Goal: Task Accomplishment & Management: Manage account settings

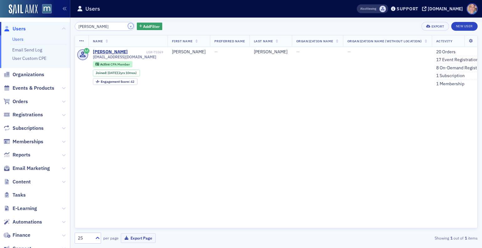
click at [128, 26] on button "×" at bounding box center [131, 26] width 6 height 6
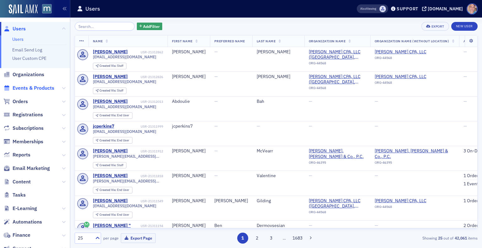
click at [42, 85] on span "Events & Products" at bounding box center [34, 88] width 42 height 7
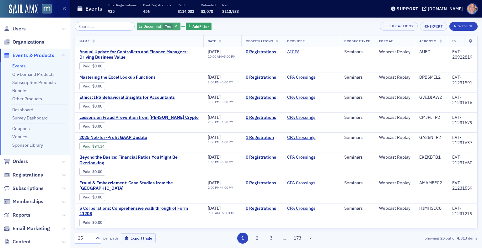
click at [165, 24] on span "Yes" at bounding box center [168, 26] width 6 height 5
click at [200, 27] on input "No" at bounding box center [199, 27] width 6 height 6
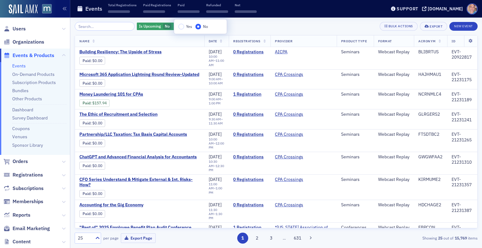
click at [249, 29] on div "Is Upcoming No Add Filter Bulk Actions Export New Event" at bounding box center [276, 26] width 403 height 9
click at [122, 25] on input "search" at bounding box center [105, 26] width 60 height 9
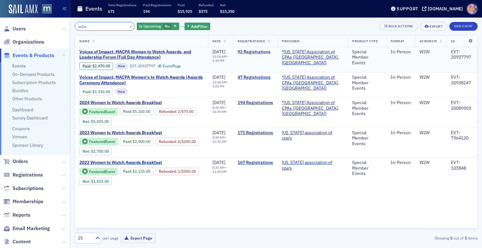
type input "w2w"
click at [128, 26] on button "×" at bounding box center [131, 26] width 6 height 6
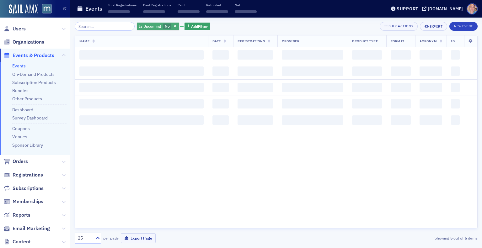
click at [147, 27] on span "Is Upcoming" at bounding box center [150, 26] width 22 height 5
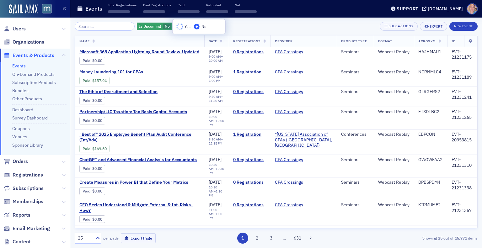
click at [178, 28] on input "Yes" at bounding box center [180, 27] width 6 height 6
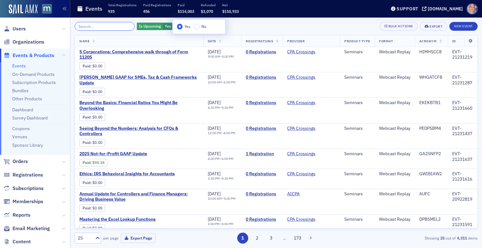
click at [125, 25] on input "search" at bounding box center [105, 26] width 60 height 9
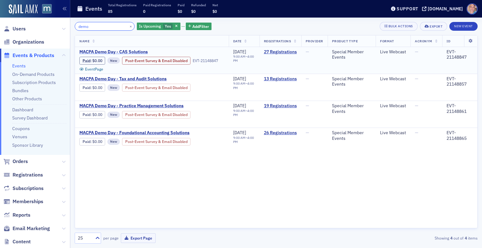
type input "demo"
click at [107, 51] on span "MACPA Demo Day - CAS Solutions" at bounding box center [132, 52] width 106 height 6
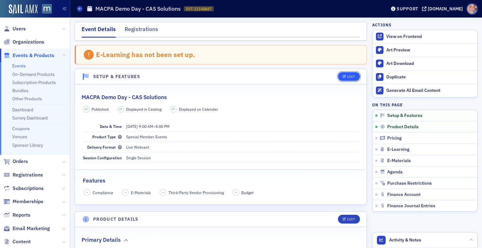
click at [347, 76] on div "Edit" at bounding box center [351, 76] width 8 height 3
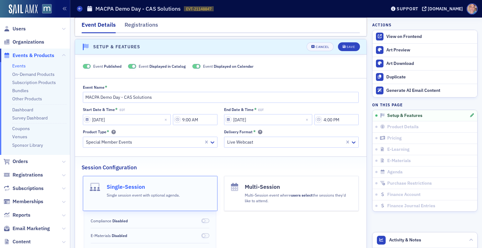
scroll to position [32, 0]
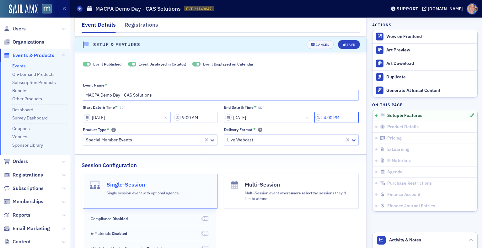
click at [325, 119] on input "4:00 PM" at bounding box center [337, 117] width 44 height 11
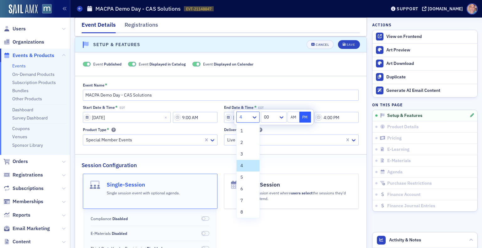
click at [250, 119] on div at bounding box center [245, 117] width 12 height 8
click at [243, 213] on span "12" at bounding box center [243, 211] width 5 height 7
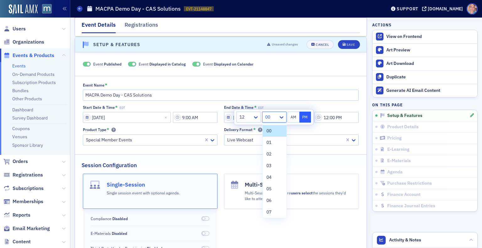
click at [276, 120] on div at bounding box center [271, 117] width 13 height 8
click at [273, 159] on div "50" at bounding box center [275, 157] width 17 height 7
type input "12:50 PM"
click at [300, 118] on button "PM" at bounding box center [306, 117] width 12 height 11
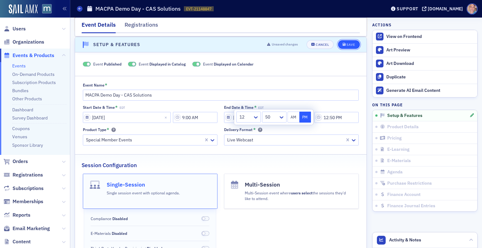
click at [347, 44] on div "Save" at bounding box center [351, 44] width 8 height 3
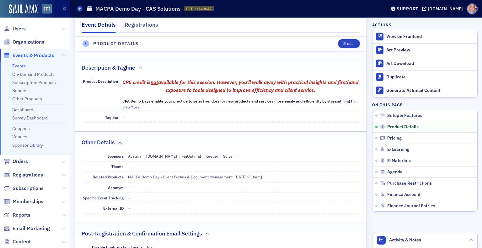
scroll to position [262, 0]
click at [128, 106] on button "View More" at bounding box center [130, 108] width 17 height 6
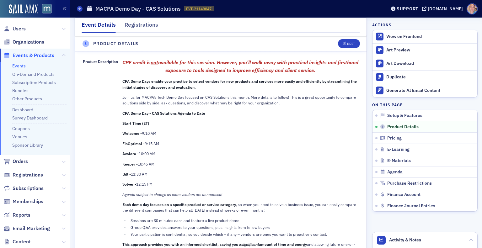
scroll to position [282, 0]
click at [32, 228] on span "Email Marketing" at bounding box center [31, 228] width 37 height 7
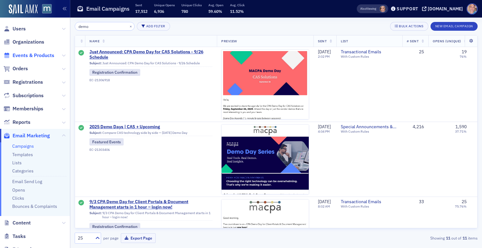
type input "demo"
click at [33, 57] on span "Events & Products" at bounding box center [34, 55] width 42 height 7
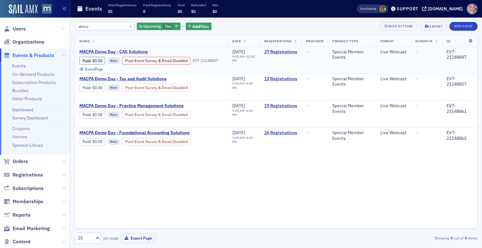
click at [114, 52] on span "MACPA Demo Day - CAS Solutions" at bounding box center [132, 52] width 106 height 6
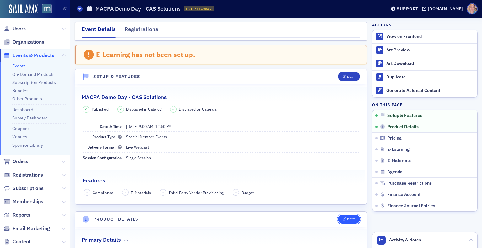
click at [339, 215] on button "Edit" at bounding box center [349, 219] width 22 height 9
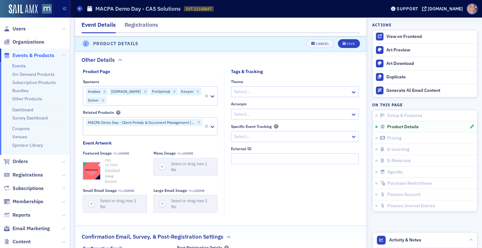
scroll to position [721, 0]
click at [91, 170] on icon "button" at bounding box center [92, 171] width 6 height 6
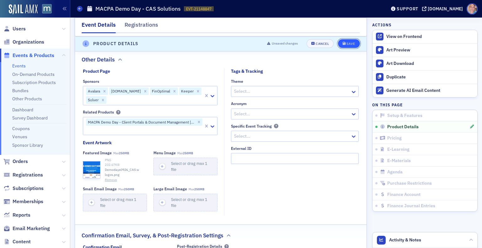
click at [347, 43] on div "Save" at bounding box center [351, 43] width 8 height 3
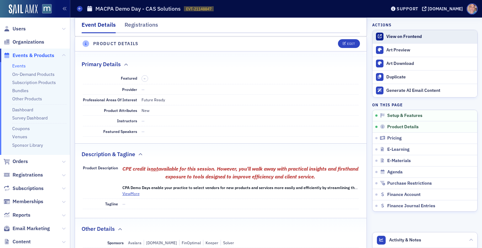
scroll to position [175, 0]
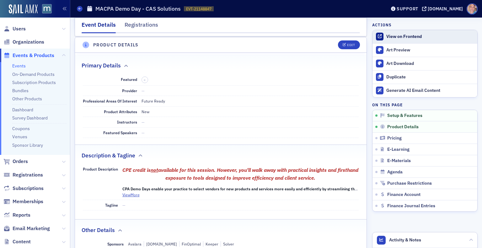
click at [397, 36] on div "View on Frontend" at bounding box center [431, 37] width 88 height 6
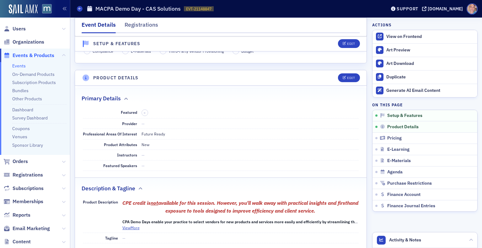
scroll to position [142, 0]
click at [347, 78] on div "Edit" at bounding box center [351, 77] width 8 height 3
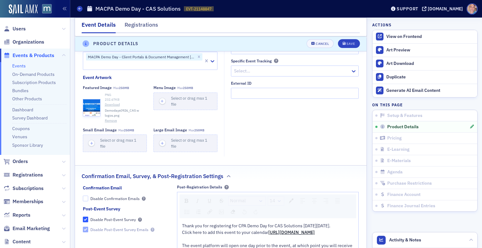
scroll to position [787, 0]
click at [113, 119] on button "Remove" at bounding box center [111, 119] width 12 height 5
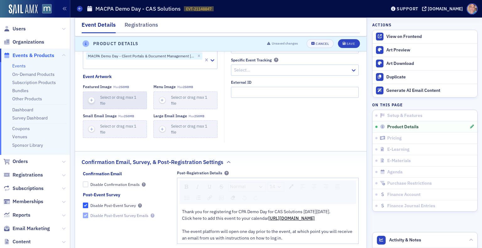
click at [92, 100] on icon "button" at bounding box center [92, 101] width 6 height 6
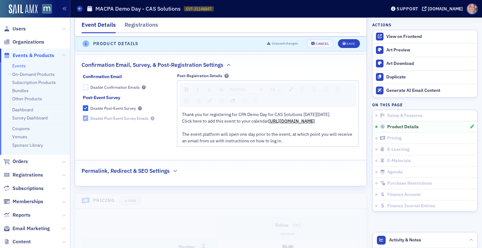
scroll to position [887, 0]
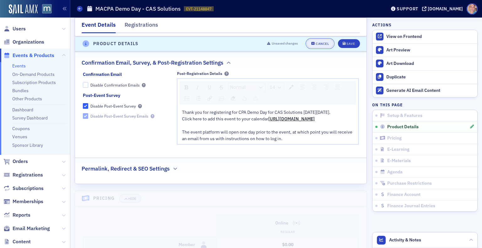
click at [317, 44] on div "Cancel" at bounding box center [322, 43] width 13 height 3
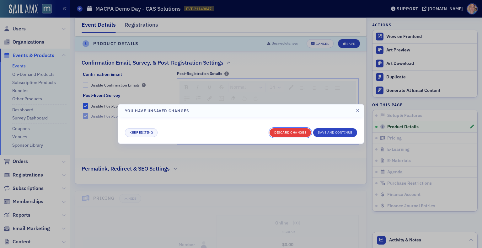
click at [288, 130] on button "Discard changes" at bounding box center [290, 132] width 41 height 9
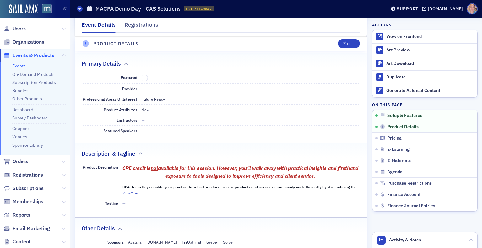
scroll to position [175, 0]
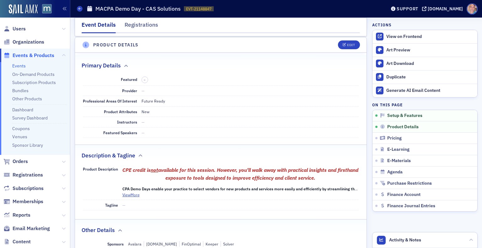
click at [350, 81] on dd "–" at bounding box center [251, 79] width 218 height 11
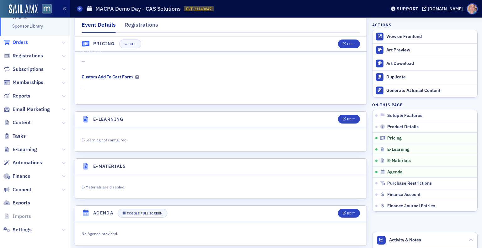
scroll to position [121, 0]
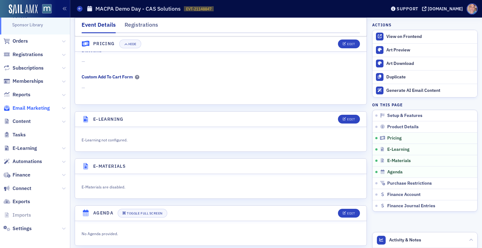
click at [30, 110] on span "Email Marketing" at bounding box center [31, 108] width 37 height 7
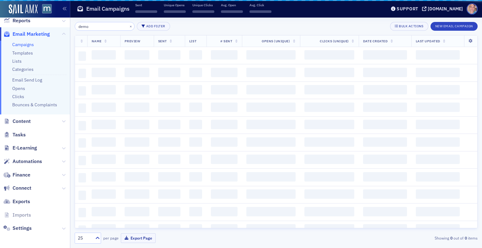
scroll to position [102, 0]
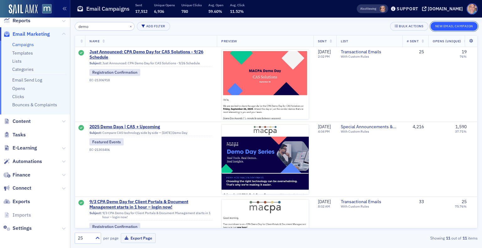
click at [451, 23] on button "New Email Campaign" at bounding box center [454, 26] width 47 height 9
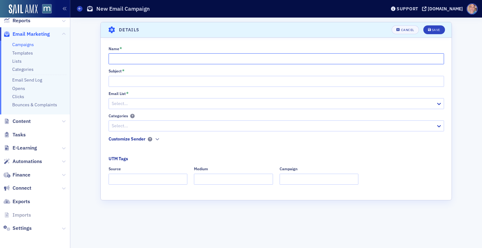
click at [127, 62] on input "Name *" at bounding box center [277, 58] width 336 height 11
type input "9/26 CAS Demo Days - Begins in 2 Days! Important Details Enclosed"
click at [116, 81] on input "Subject *" at bounding box center [277, 81] width 336 height 11
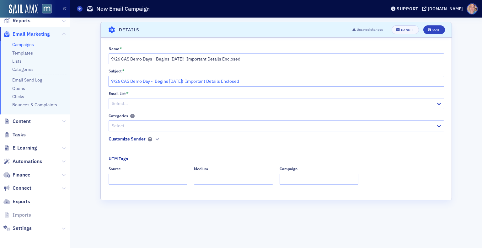
type input "9/26 CAS Demo Day - Begins in 2 Days! Important Details Enclosed"
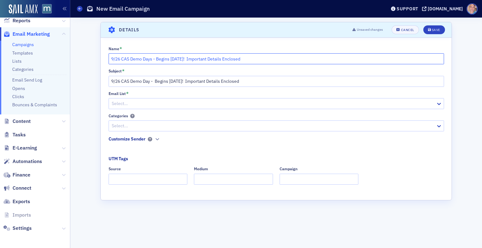
click at [152, 57] on input "9/26 CAS Demo Days - Begins in 2 Days! Important Details Enclosed" at bounding box center [277, 58] width 336 height 11
type input "9/26 CAS Demo Day - Begins in 2 Days! Important Details Enclosed"
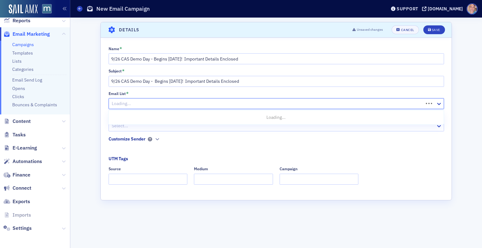
click at [144, 105] on div at bounding box center [267, 104] width 312 height 8
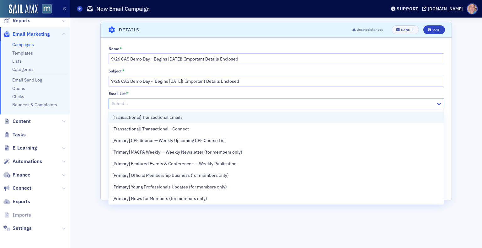
click at [185, 118] on div "[Transactional] Transactional Emails" at bounding box center [276, 117] width 328 height 7
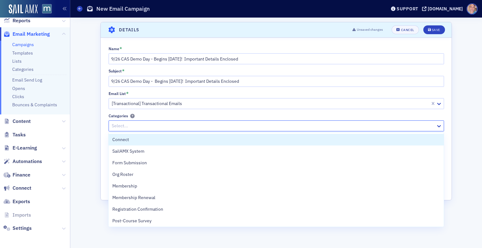
click at [176, 125] on div at bounding box center [273, 126] width 324 height 8
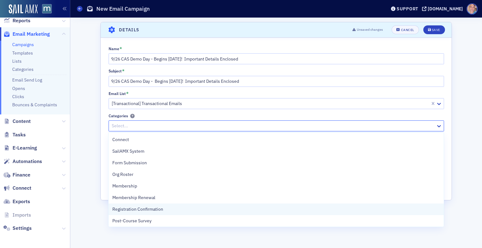
click at [163, 213] on div "Registration Confirmation" at bounding box center [276, 210] width 335 height 12
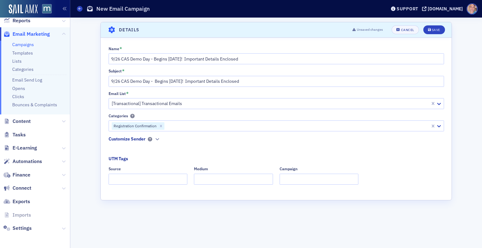
click at [104, 151] on div "Name * 9/26 CAS Demo Day - Begins in 2 Days! Important Details Enclosed Subject…" at bounding box center [276, 117] width 351 height 143
click at [155, 140] on icon "button" at bounding box center [157, 140] width 4 height 4
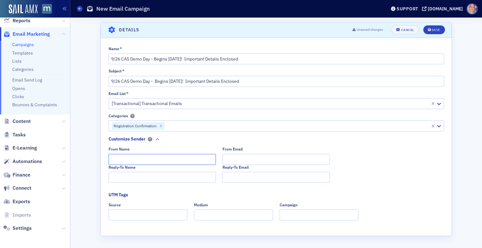
click at [137, 160] on input "From Name" at bounding box center [162, 159] width 107 height 11
type input "MACPA Professional Development Team"
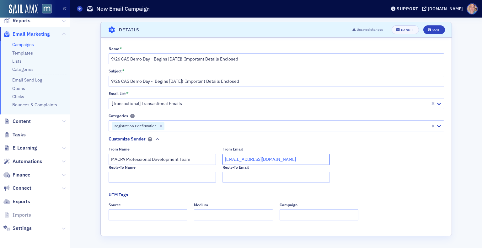
type input "team@macpa.org"
type input "MACPA Professional Development Team"
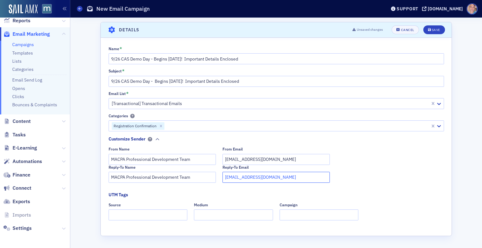
type input "team@macpa.org"
click at [125, 213] on input "Source" at bounding box center [148, 215] width 79 height 11
type input "dedicated"
type input "email"
type input "demo day"
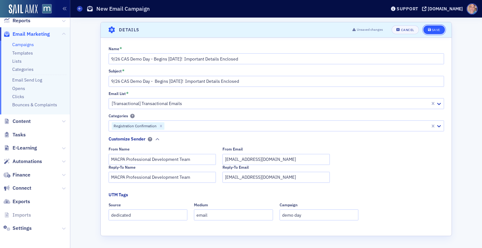
click at [427, 28] on button "Save" at bounding box center [435, 29] width 22 height 9
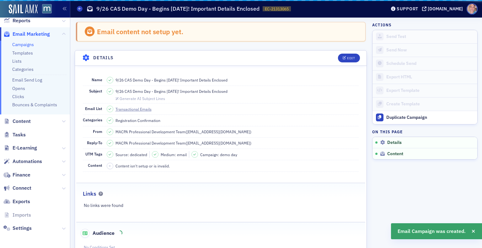
scroll to position [29, 0]
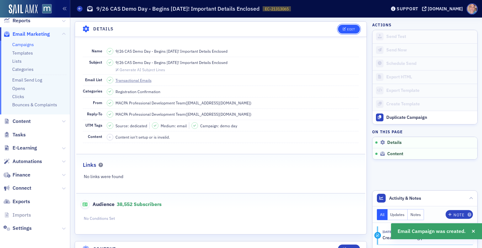
click at [347, 29] on div "Edit" at bounding box center [351, 29] width 8 height 3
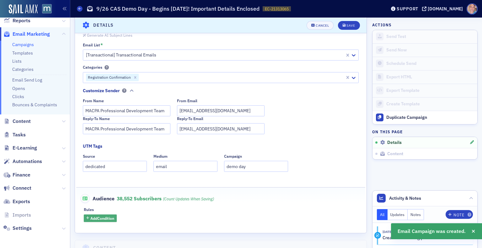
click at [111, 219] on span "Add Condition" at bounding box center [102, 219] width 24 height 6
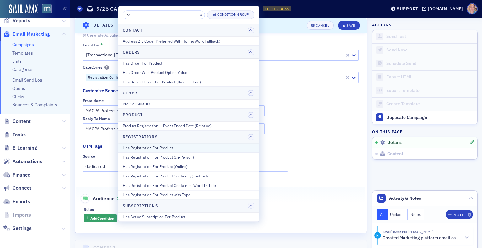
type input "pr"
click at [167, 144] on button "Has Registration For Product" at bounding box center [188, 148] width 141 height 9
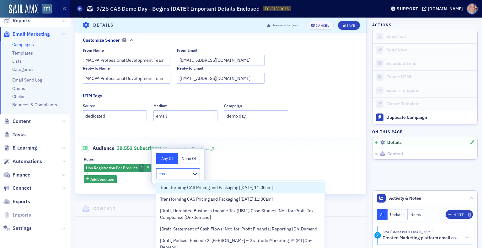
scroll to position [147, 0]
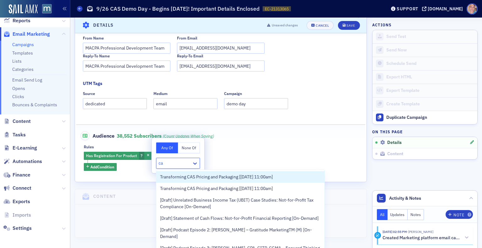
type input "c"
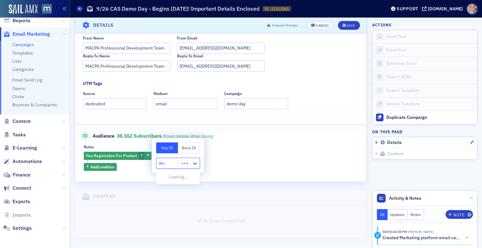
type input "demo"
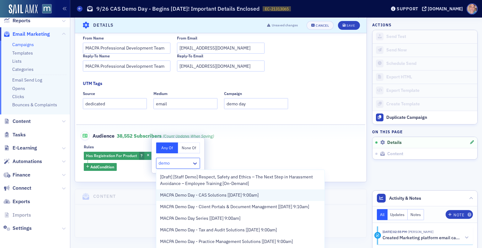
click at [249, 196] on span "MACPA Demo Day - CAS Solutions [9/26/2025 9:00am]" at bounding box center [209, 195] width 99 height 7
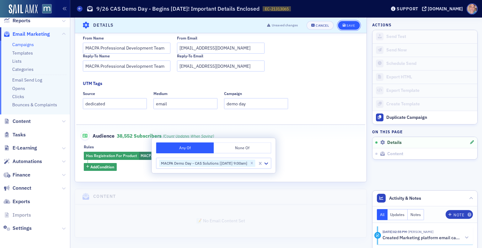
click at [347, 26] on div "Save" at bounding box center [351, 25] width 8 height 3
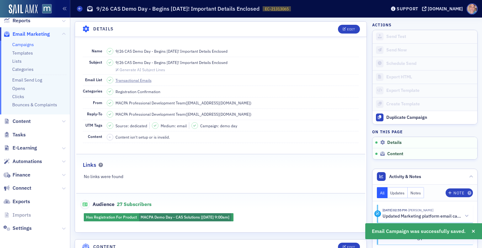
scroll to position [78, 0]
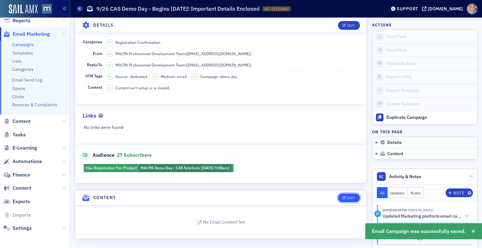
click at [344, 194] on button "Edit" at bounding box center [349, 198] width 22 height 9
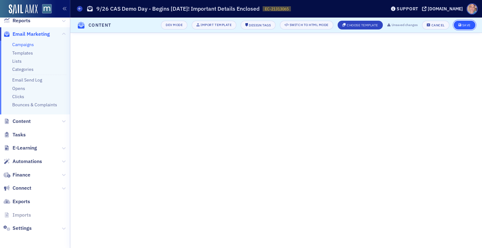
click at [462, 22] on button "Save" at bounding box center [465, 25] width 22 height 9
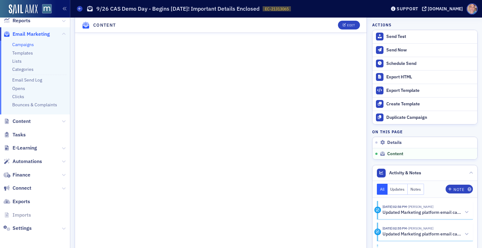
scroll to position [279, 0]
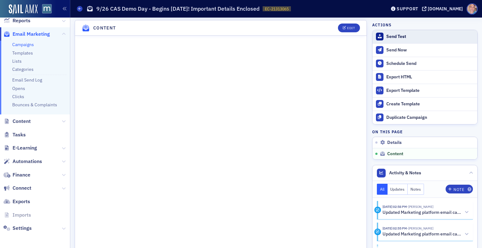
click at [390, 37] on div "Send Test" at bounding box center [431, 37] width 88 height 6
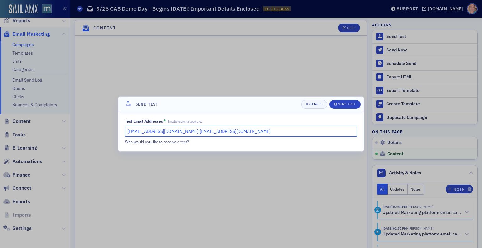
click at [240, 133] on input "dee@macpa.org,lauren@blueoceanideas.com" at bounding box center [241, 131] width 232 height 11
type input "dee@macpa.org"
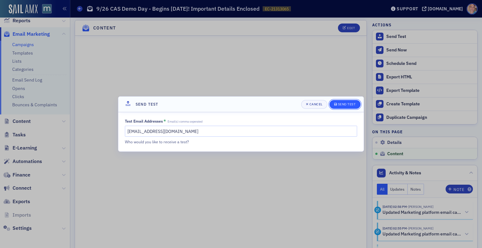
click at [340, 104] on div "Send Test" at bounding box center [347, 104] width 18 height 3
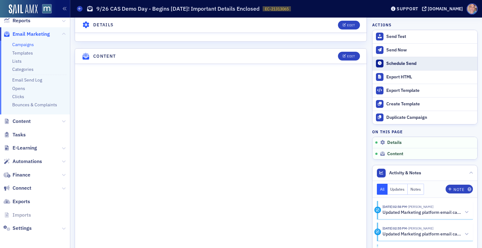
click at [404, 61] on div "Schedule Send" at bounding box center [431, 64] width 88 height 6
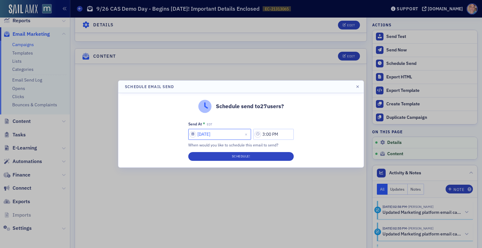
select select "8"
select select "2025"
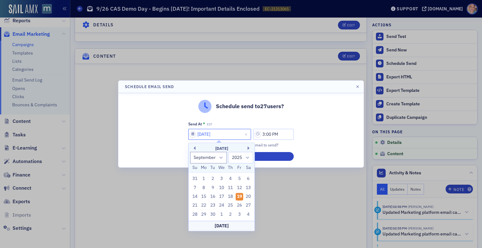
click at [190, 133] on input "09/19/2025" at bounding box center [219, 134] width 63 height 11
click at [219, 206] on div "24" at bounding box center [222, 206] width 8 height 8
type input "09/24/2025"
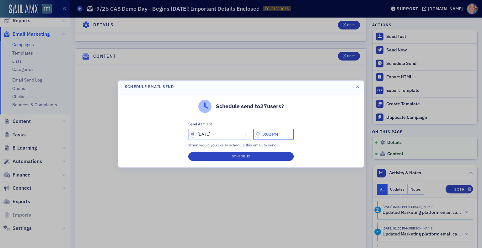
click at [272, 137] on input "3:00 PM" at bounding box center [273, 134] width 41 height 11
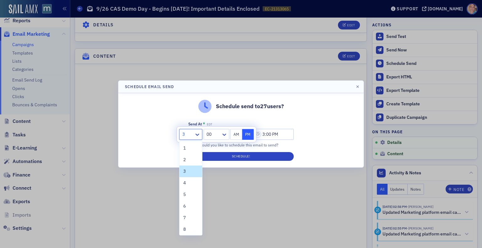
click at [191, 133] on div at bounding box center [188, 135] width 12 height 8
click at [188, 157] on div "2" at bounding box center [190, 160] width 15 height 7
type input "2:00 PM"
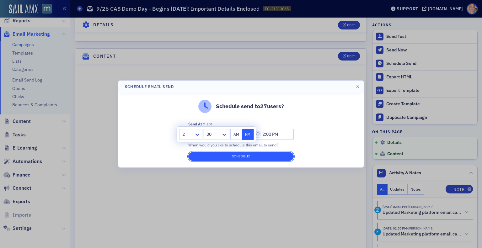
click at [247, 157] on button "Schedule!" at bounding box center [241, 156] width 106 height 9
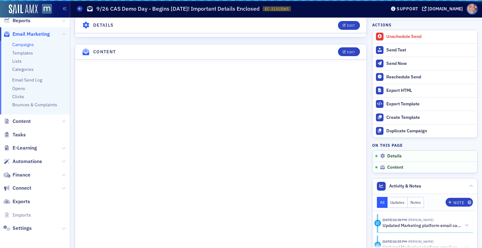
scroll to position [275, 0]
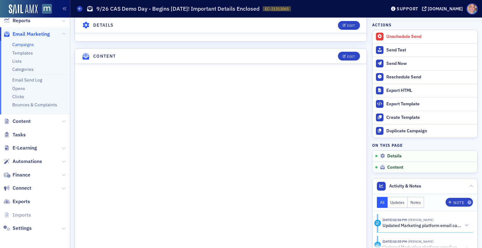
click at [27, 44] on link "Campaigns" at bounding box center [23, 45] width 22 height 6
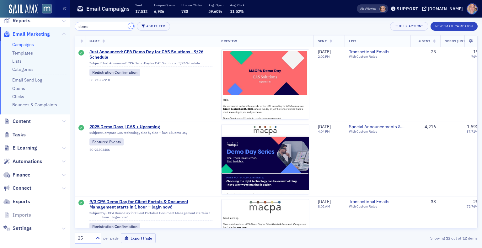
click at [128, 25] on button "×" at bounding box center [131, 26] width 6 height 6
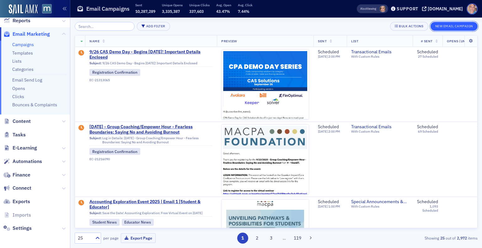
click at [446, 26] on button "New Email Campaign" at bounding box center [454, 26] width 47 height 9
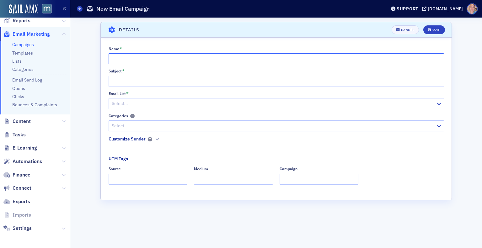
click at [148, 59] on input "Name *" at bounding box center [277, 58] width 336 height 11
paste input "CPA Demo Day for CAS Solutions is tomorrow – explore the resources!"
type input "CPA Demo Day for CAS Solutions is tomorrow – explore the resources!"
click at [135, 80] on input "Subject *" at bounding box center [277, 81] width 336 height 11
paste input "CPA Demo Day for CAS Solutions is tomorrow – explore the resources!"
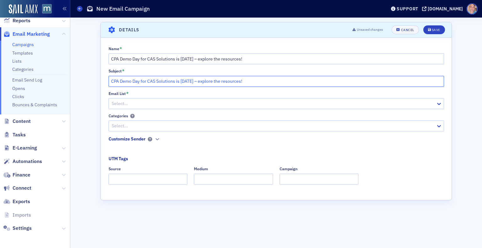
type input "CPA Demo Day for CAS Solutions is tomorrow – explore the resources!"
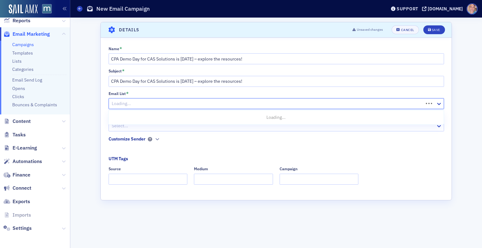
click at [142, 100] on div at bounding box center [267, 104] width 312 height 8
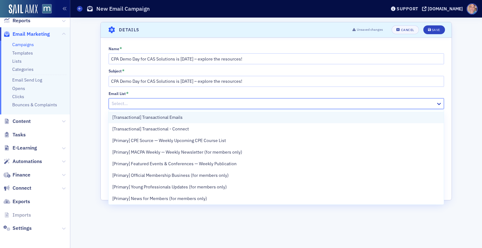
click at [188, 120] on div "[Transactional] Transactional Emails" at bounding box center [276, 117] width 328 height 7
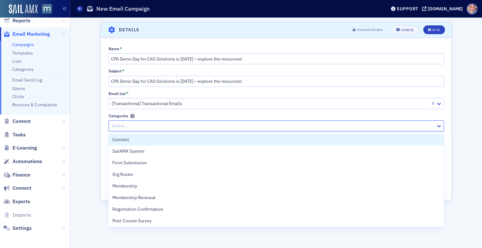
click at [159, 127] on div at bounding box center [273, 126] width 324 height 8
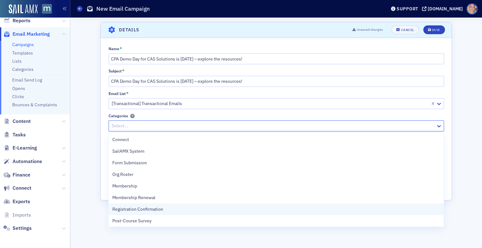
click at [161, 208] on span "Registration Confirmation" at bounding box center [137, 209] width 51 height 7
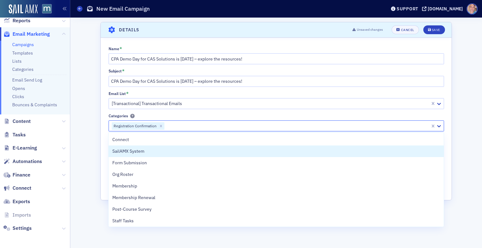
click at [103, 155] on div "Name * CPA Demo Day for CAS Solutions is tomorrow – explore the resources! Subj…" at bounding box center [276, 117] width 351 height 143
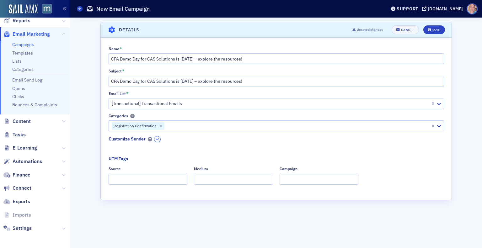
click at [156, 138] on icon "button" at bounding box center [157, 140] width 4 height 4
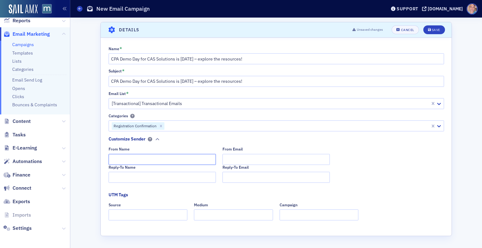
click at [142, 160] on input "From Name" at bounding box center [162, 159] width 107 height 11
type input "MACPA Professional Development Team"
click at [129, 180] on input "Reply-To Name" at bounding box center [162, 177] width 107 height 11
paste input "MACPA Professional Development Team"
type input "MACPA Professional Development Team"
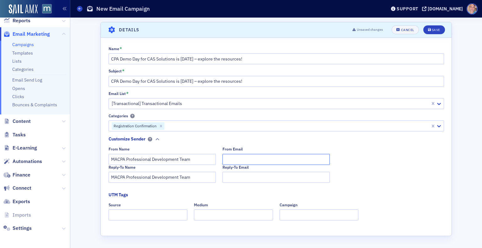
click at [242, 160] on input "From Email" at bounding box center [276, 159] width 107 height 11
type input "team@macpa.org"
type input "d"
type input "e"
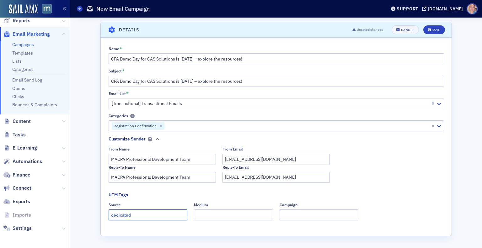
type input "dedicated"
type input "email"
type input "demo day"
click at [433, 29] on div "Save" at bounding box center [436, 29] width 8 height 3
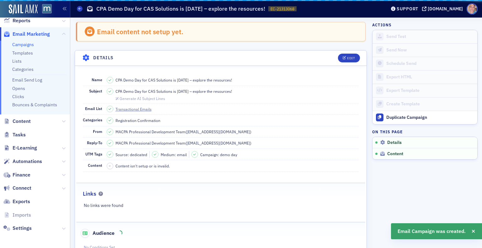
scroll to position [29, 0]
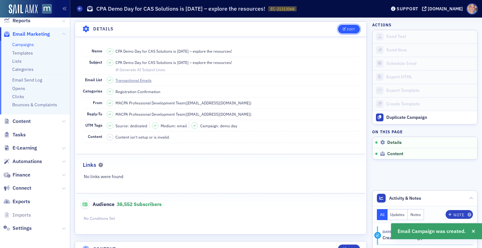
click at [343, 28] on span "Edit" at bounding box center [349, 29] width 12 height 3
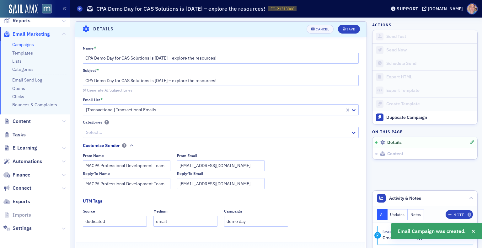
scroll to position [84, 0]
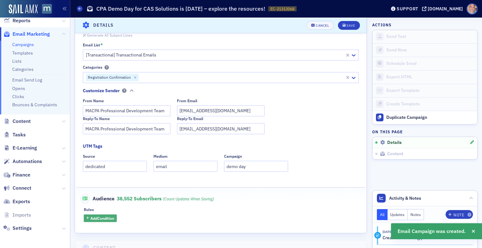
click at [107, 220] on span "Add Condition" at bounding box center [102, 219] width 24 height 6
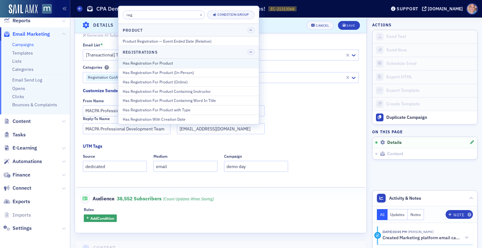
type input "reg"
click at [168, 62] on div "Has Registration For Product" at bounding box center [189, 63] width 132 height 6
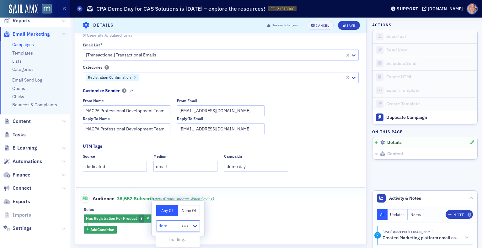
type input "demo"
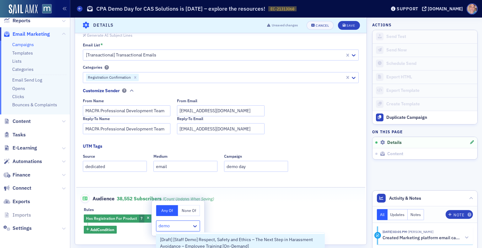
scroll to position [147, 0]
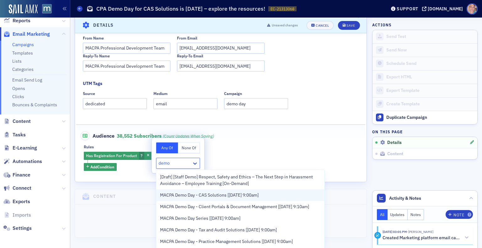
click at [257, 197] on span "MACPA Demo Day - CAS Solutions [9/26/2025 9:00am]" at bounding box center [209, 195] width 99 height 7
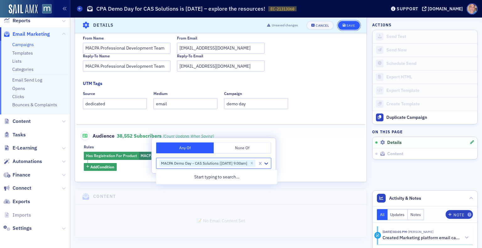
click at [343, 25] on span "Save" at bounding box center [349, 25] width 12 height 3
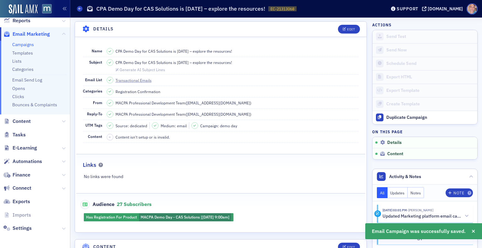
scroll to position [78, 0]
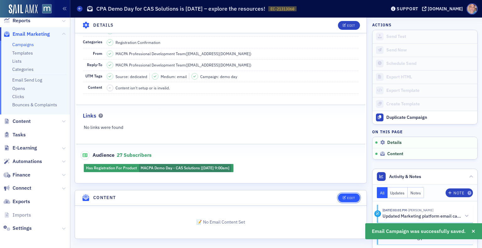
click at [342, 194] on button "Edit" at bounding box center [349, 198] width 22 height 9
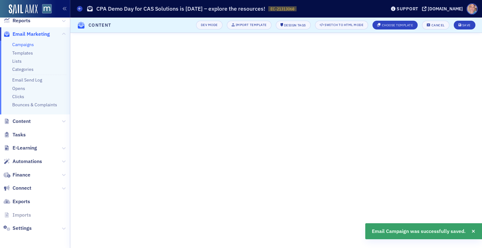
scroll to position [23, 0]
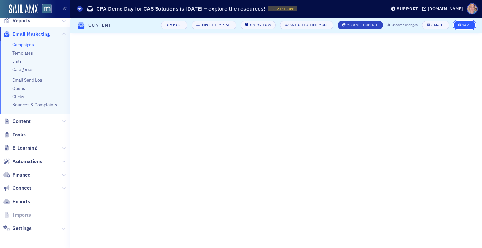
click at [462, 27] on button "Save" at bounding box center [465, 25] width 22 height 9
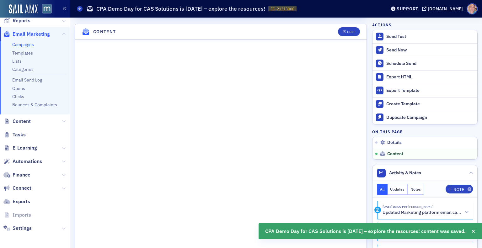
scroll to position [277, 0]
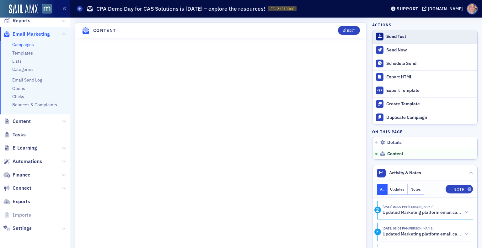
click at [390, 38] on div "Send Test" at bounding box center [431, 37] width 88 height 6
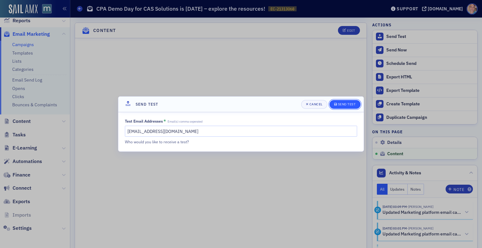
click at [342, 103] on div "Send Test" at bounding box center [347, 104] width 18 height 3
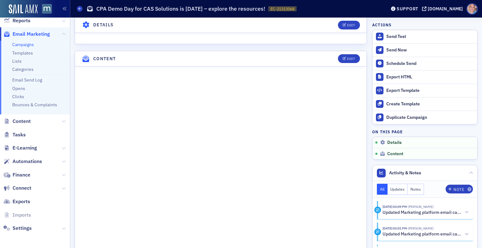
scroll to position [439, 0]
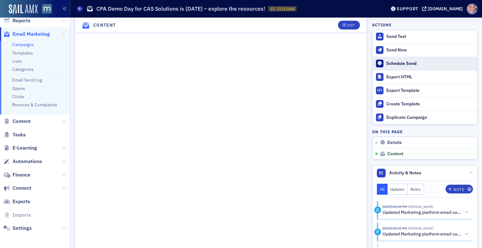
click at [395, 64] on div "Schedule Send" at bounding box center [431, 64] width 88 height 6
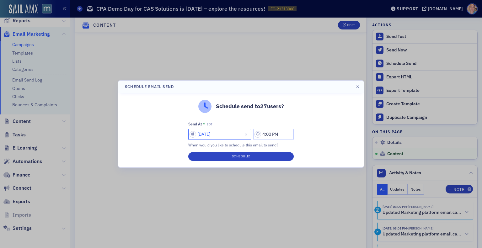
select select "8"
select select "2025"
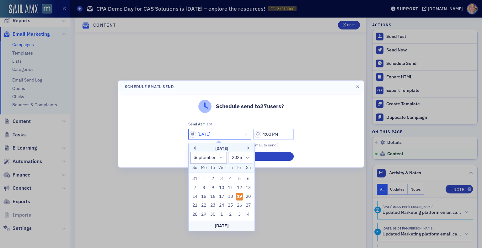
click at [191, 135] on input "09/19/2025" at bounding box center [219, 134] width 63 height 11
click at [230, 206] on div "25" at bounding box center [231, 206] width 8 height 8
type input "09/25/2025"
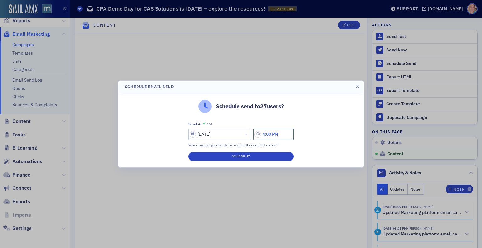
click at [275, 133] on input "4:00 PM" at bounding box center [273, 134] width 41 height 11
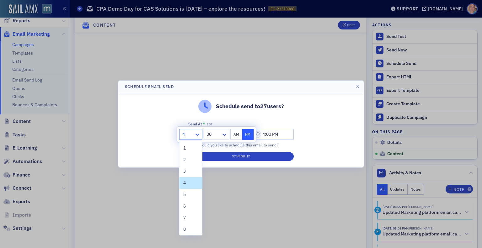
click at [199, 135] on icon at bounding box center [197, 135] width 6 height 6
click at [191, 150] on div "1" at bounding box center [190, 148] width 15 height 7
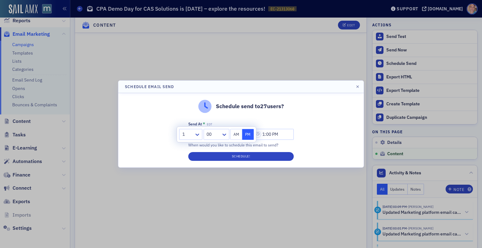
click at [218, 140] on div "1 00 AM PM" at bounding box center [216, 134] width 79 height 15
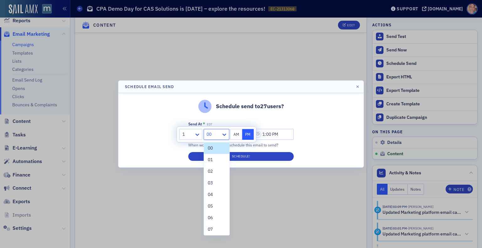
click at [219, 135] on div at bounding box center [213, 135] width 14 height 8
click at [212, 198] on span "30" at bounding box center [210, 199] width 5 height 7
type input "1:30 PM"
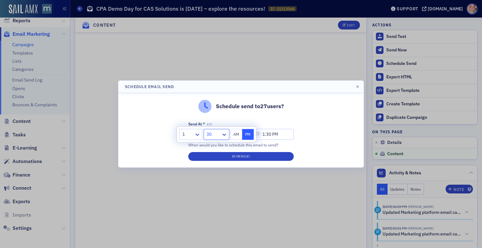
click at [299, 138] on div "Schedule send to 27 users? Send At * EDT 09/25/2025 1:30 PM When would you like…" at bounding box center [241, 130] width 246 height 74
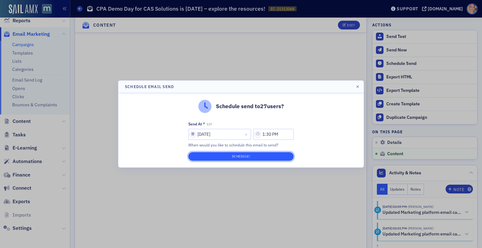
click at [241, 155] on button "Schedule!" at bounding box center [241, 156] width 106 height 9
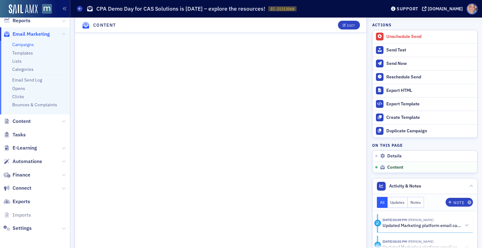
scroll to position [435, 0]
click at [81, 8] on icon at bounding box center [80, 8] width 3 height 3
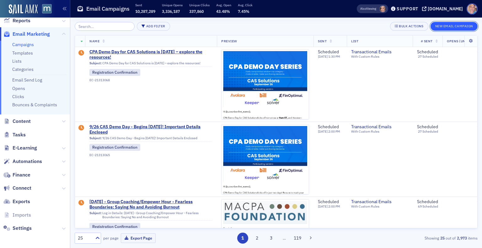
click at [458, 29] on button "New Email Campaign" at bounding box center [454, 26] width 47 height 9
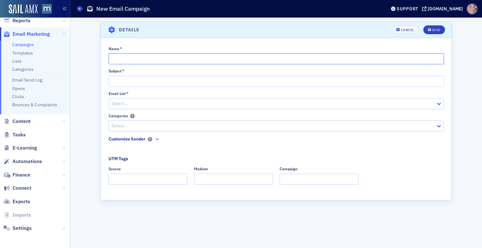
click at [172, 59] on input "Name *" at bounding box center [277, 58] width 336 height 11
paste input "Subject: CPA Demo Day for CAS Solutions starts in 1 hour – login now!"
click at [128, 59] on input "Subject: CPA Demo Day for CAS Solutions starts in 1 hour – login now!" at bounding box center [277, 58] width 336 height 11
type input "CPA Demo Day for CAS Solutions starts in 1 hour – login now!"
click at [128, 84] on input "Subject *" at bounding box center [277, 81] width 336 height 11
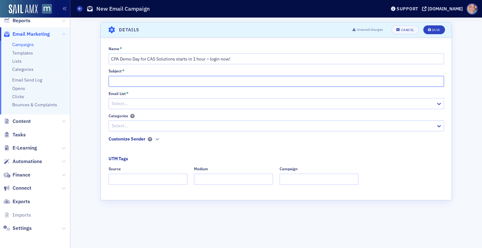
paste input "Subject: CPA Demo Day for CAS Solutions starts in 1 hour – login now!"
type input "CPA Demo Day for CAS Solutions starts in 1 hour – login now!"
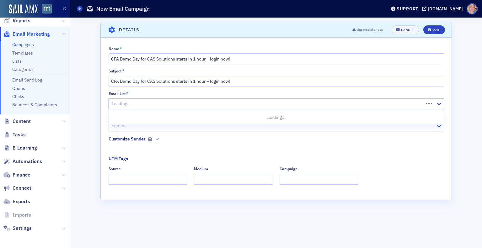
click at [137, 101] on div at bounding box center [267, 104] width 312 height 8
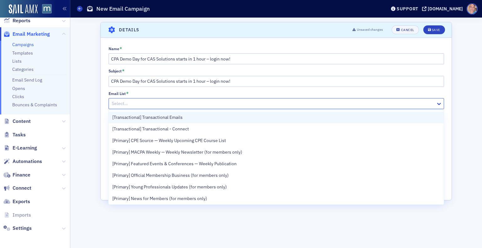
click at [181, 119] on span "[Transactional] Transactional Emails" at bounding box center [147, 117] width 70 height 7
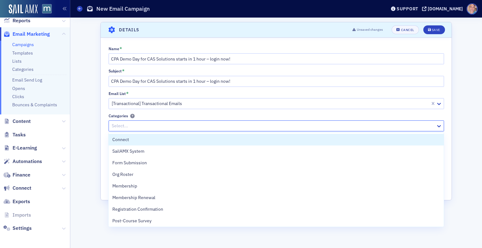
click at [170, 126] on div at bounding box center [273, 126] width 324 height 8
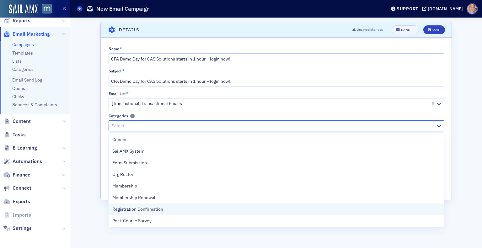
click at [152, 209] on span "Registration Confirmation" at bounding box center [137, 209] width 51 height 7
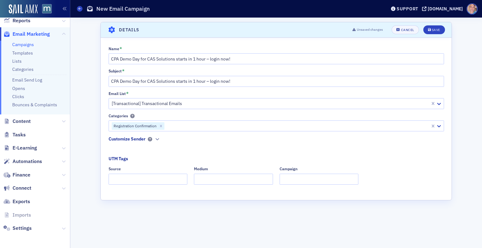
click at [105, 167] on div "Name * CPA Demo Day for CAS Solutions starts in 1 hour – login now! Subject * C…" at bounding box center [276, 117] width 351 height 143
click at [158, 140] on icon "button" at bounding box center [157, 140] width 4 height 4
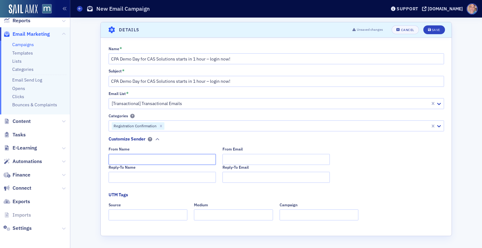
click at [131, 155] on input "From Name" at bounding box center [162, 159] width 107 height 11
type input "MACPA PD Team"
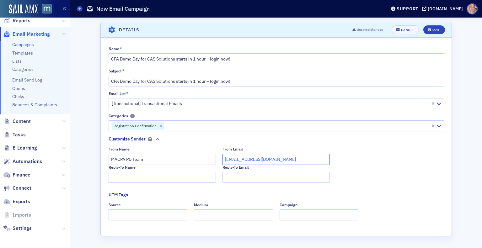
type input "team@macpa.org"
type input "MACPA PD Team"
type input "team@macpa.org"
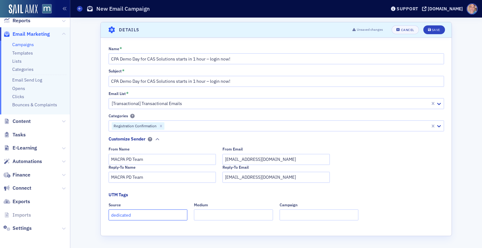
type input "dedicated"
type input "email"
type input "demo day"
click at [433, 32] on button "Save" at bounding box center [435, 29] width 22 height 9
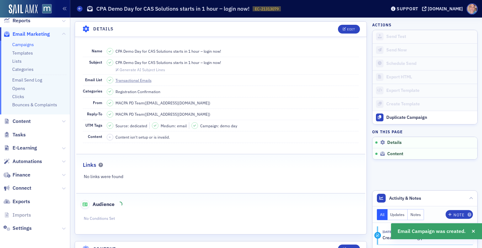
scroll to position [29, 0]
click at [347, 28] on div "Edit" at bounding box center [351, 29] width 8 height 3
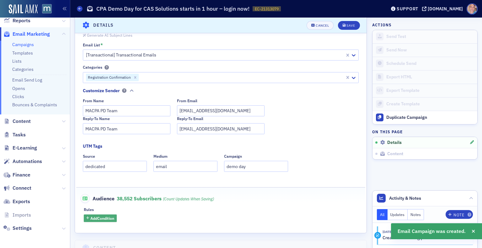
click at [101, 218] on span "Add Condition" at bounding box center [102, 219] width 24 height 6
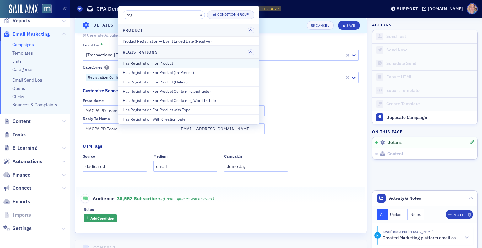
type input "reg"
click at [167, 61] on div "Has Registration For Product" at bounding box center [189, 63] width 132 height 6
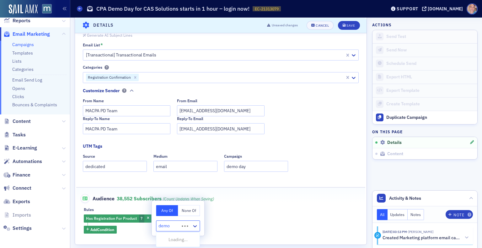
type input "demo"
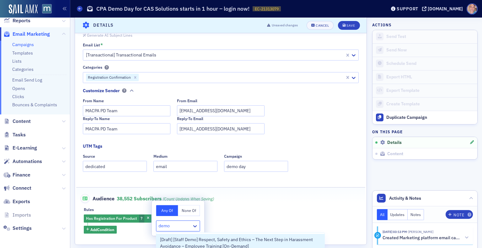
scroll to position [147, 0]
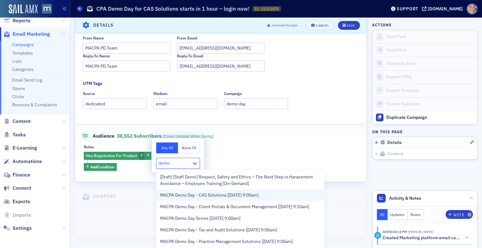
click at [243, 193] on span "MACPA Demo Day - CAS Solutions [9/26/2025 9:00am]" at bounding box center [209, 195] width 99 height 7
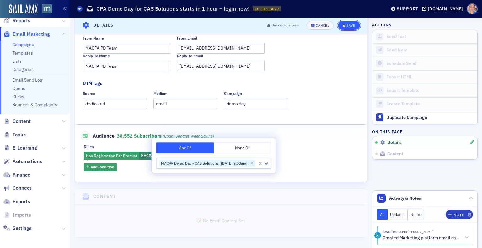
click at [343, 24] on icon "submit" at bounding box center [344, 25] width 3 height 3
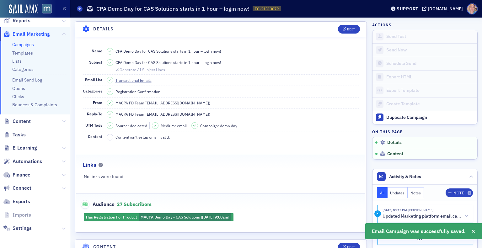
scroll to position [78, 0]
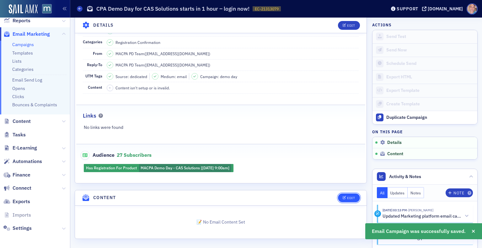
click at [347, 197] on div "Edit" at bounding box center [351, 198] width 8 height 3
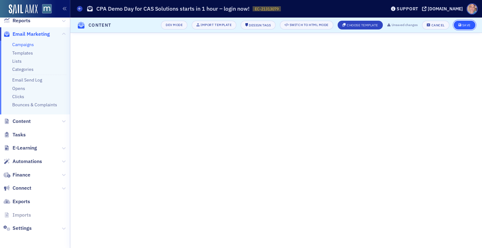
click at [469, 24] on div "Save" at bounding box center [467, 25] width 8 height 3
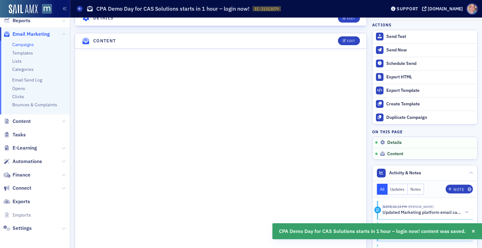
scroll to position [277, 0]
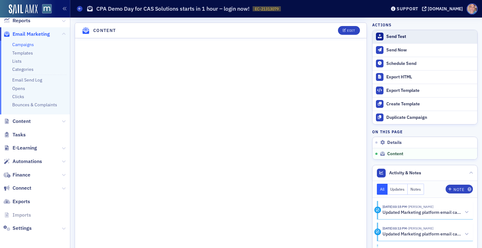
click at [393, 36] on div "Send Test" at bounding box center [431, 37] width 88 height 6
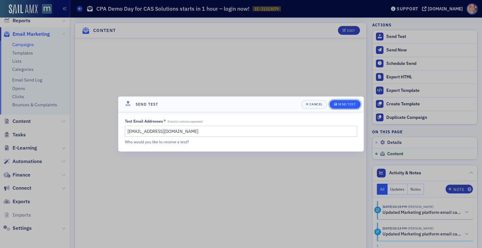
click at [339, 106] on div "Send Test" at bounding box center [347, 104] width 18 height 3
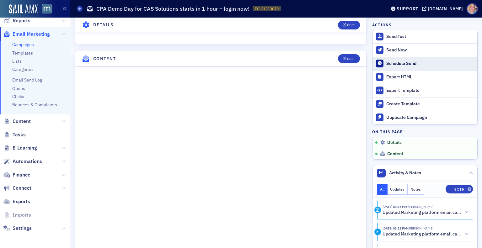
click at [401, 63] on div "Schedule Send" at bounding box center [431, 64] width 88 height 6
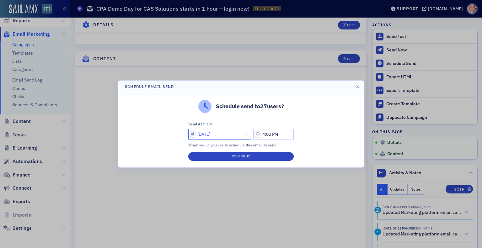
select select "8"
select select "2025"
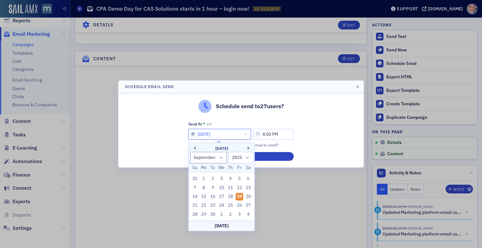
click at [195, 135] on input "09/19/2025" at bounding box center [219, 134] width 63 height 11
click at [239, 206] on div "26" at bounding box center [240, 206] width 8 height 8
type input "09/26/2025"
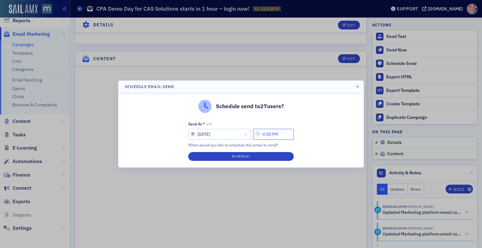
click at [269, 133] on input "4:00 PM" at bounding box center [273, 134] width 41 height 11
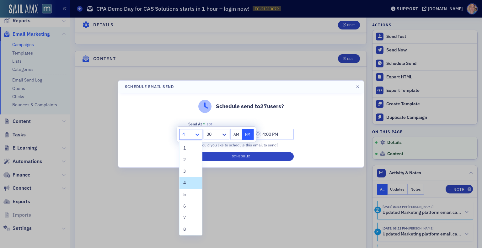
click at [195, 134] on icon at bounding box center [197, 135] width 6 height 6
click at [186, 231] on div "8" at bounding box center [190, 229] width 15 height 7
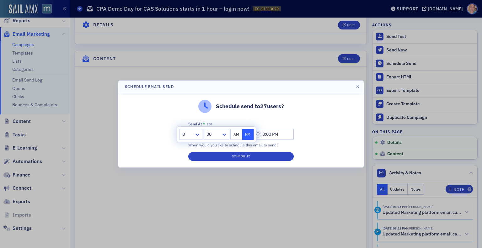
click at [236, 135] on button "AM" at bounding box center [237, 134] width 12 height 11
type input "8:00 AM"
click at [310, 125] on div "Schedule send to 27 users? Send At * EDT 09/26/2025 8:00 AM When would you like…" at bounding box center [241, 130] width 246 height 74
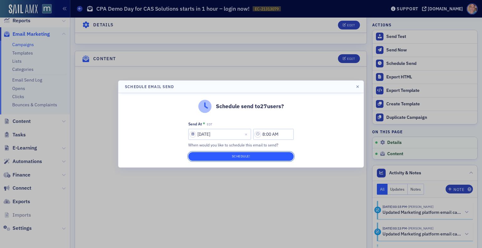
click at [239, 156] on button "Schedule!" at bounding box center [241, 156] width 106 height 9
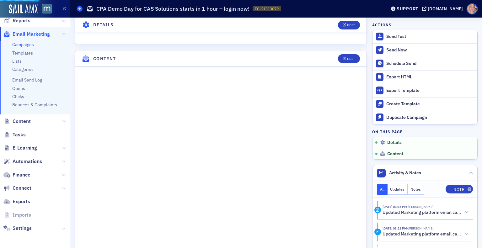
click at [79, 11] on span at bounding box center [80, 9] width 6 height 6
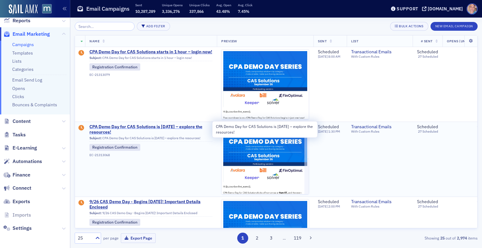
click at [107, 127] on span "CPA Demo Day for CAS Solutions is tomorrow – explore the resources!" at bounding box center [151, 129] width 123 height 11
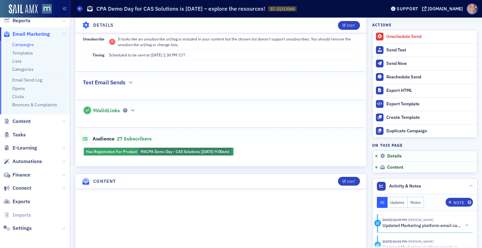
scroll to position [151, 0]
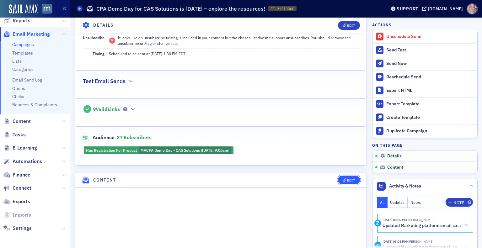
click at [343, 179] on span "Edit" at bounding box center [349, 180] width 12 height 3
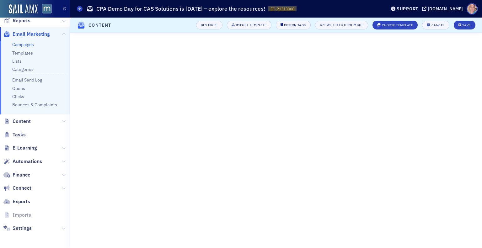
scroll to position [77, 0]
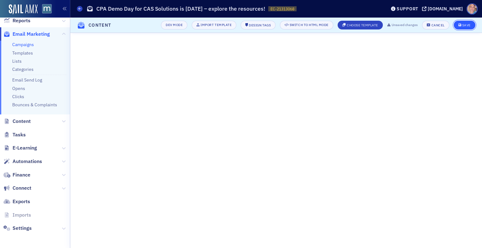
click at [467, 27] on div "Save" at bounding box center [467, 25] width 8 height 3
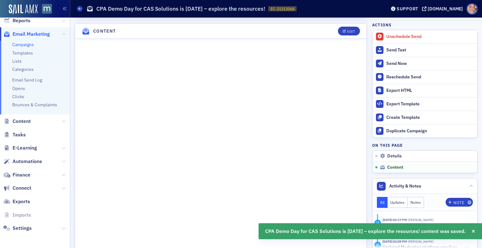
scroll to position [301, 0]
click at [77, 10] on span at bounding box center [80, 9] width 6 height 6
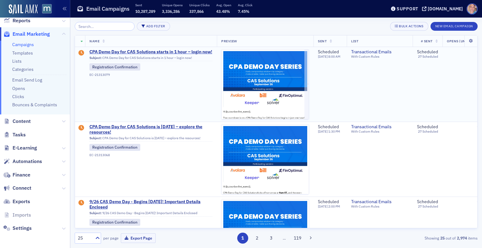
scroll to position [100, 0]
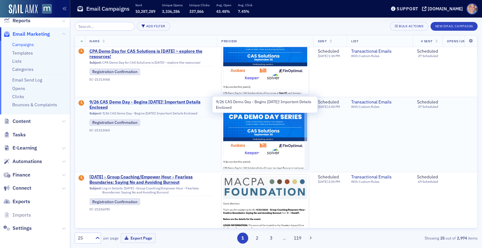
click at [114, 103] on span "9/26 CAS Demo Day - Begins in 2 Days! Important Details Enclosed" at bounding box center [151, 105] width 123 height 11
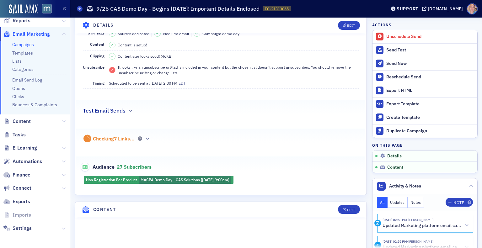
scroll to position [122, 0]
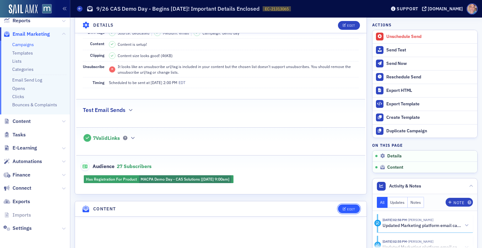
click at [347, 208] on div "Edit" at bounding box center [351, 209] width 8 height 3
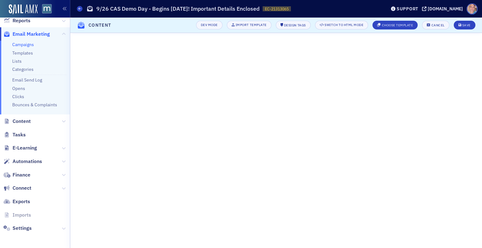
scroll to position [77, 0]
click at [464, 25] on div "Save" at bounding box center [467, 25] width 8 height 3
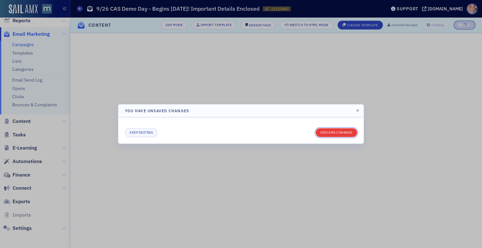
click at [327, 132] on button "Discard changes" at bounding box center [336, 132] width 41 height 9
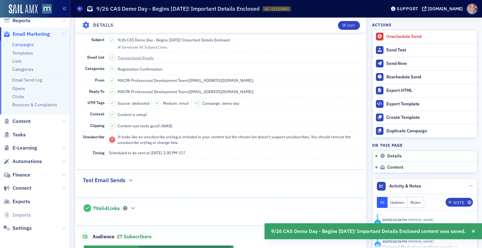
scroll to position [0, 0]
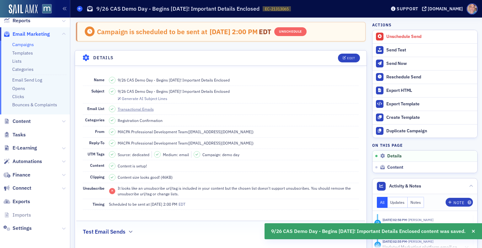
click at [81, 10] on icon at bounding box center [80, 8] width 3 height 3
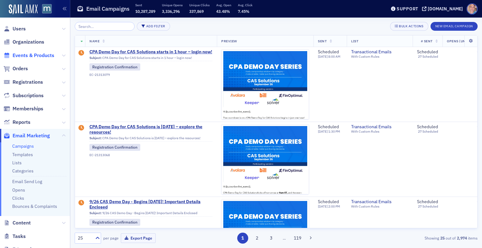
click at [31, 53] on span "Events & Products" at bounding box center [34, 55] width 42 height 7
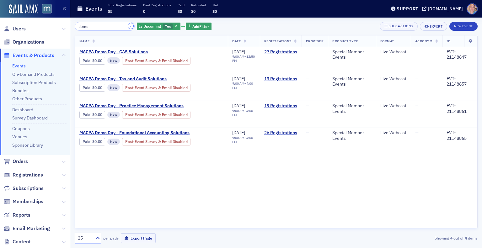
click at [128, 26] on button "×" at bounding box center [131, 26] width 6 height 6
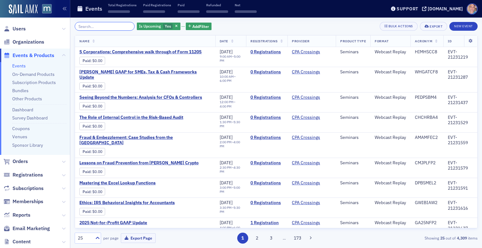
click at [103, 24] on input "search" at bounding box center [105, 26] width 60 height 9
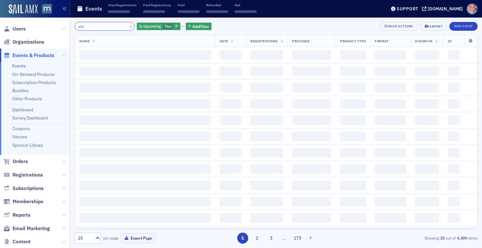
type input "ahi"
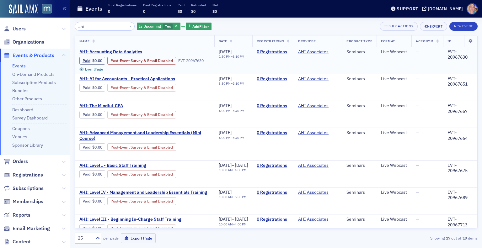
click at [104, 50] on span "AHI: Accounting Data Analytics" at bounding box center [132, 52] width 106 height 6
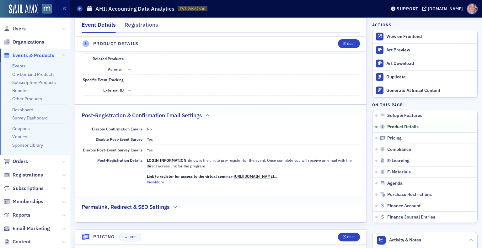
scroll to position [374, 0]
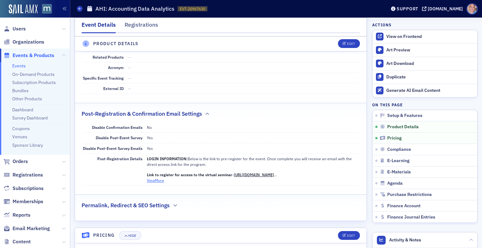
click at [155, 178] on button "View More" at bounding box center [155, 181] width 17 height 6
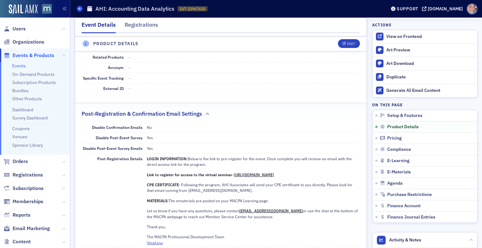
click at [79, 10] on span at bounding box center [80, 9] width 6 height 6
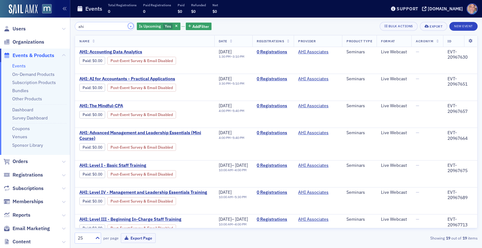
click at [128, 27] on button "×" at bounding box center [131, 26] width 6 height 6
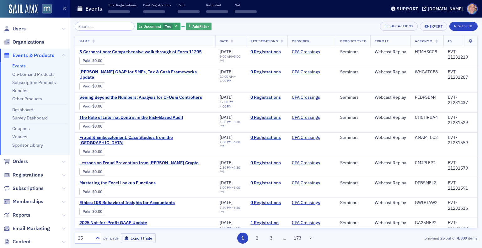
click at [188, 27] on icon "button" at bounding box center [189, 26] width 3 height 3
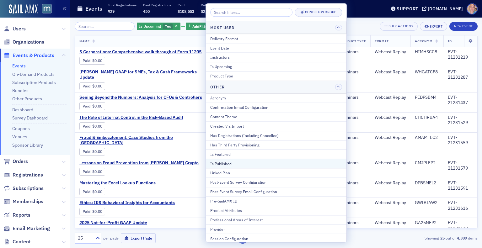
click at [239, 162] on div "Is Published" at bounding box center [276, 164] width 132 height 6
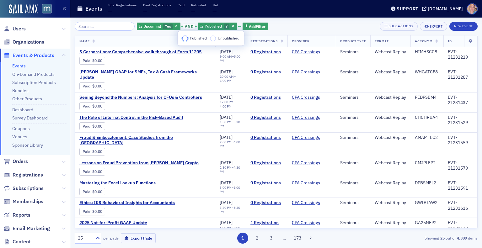
click at [185, 39] on input "Published" at bounding box center [185, 37] width 6 height 5
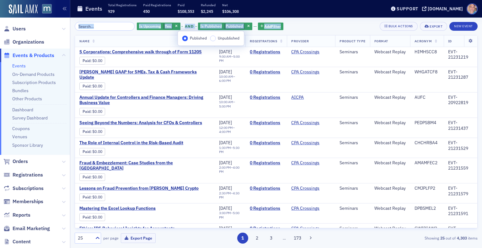
drag, startPoint x: 300, startPoint y: 25, endPoint x: 101, endPoint y: 21, distance: 199.1
click at [101, 21] on div "Is Upcoming Yes and Is Published Published Add Filter Bulk Actions Export New E…" at bounding box center [276, 133] width 403 height 231
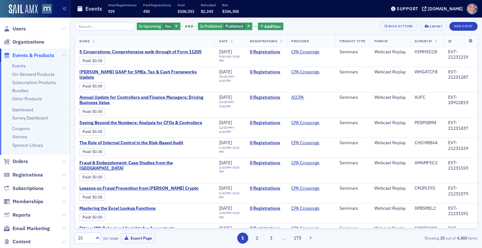
drag, startPoint x: 101, startPoint y: 21, endPoint x: 105, endPoint y: 30, distance: 9.4
click at [105, 30] on div "Is Upcoming Yes and Is Published Published Add Filter Bulk Actions Export New E…" at bounding box center [276, 133] width 403 height 231
click at [105, 30] on input "search" at bounding box center [105, 26] width 60 height 9
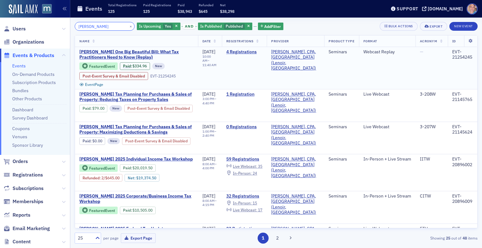
type input "don farmer"
click at [453, 54] on div "EVT-21254245" at bounding box center [463, 54] width 21 height 11
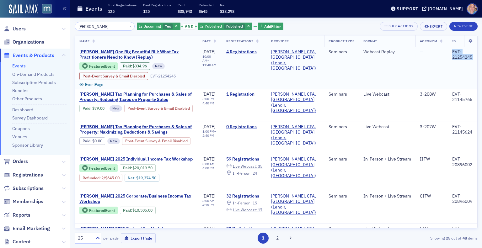
copy div "EVT-21254245"
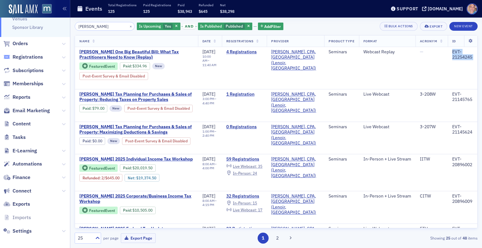
scroll to position [121, 0]
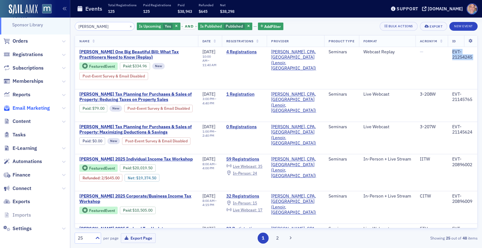
click at [31, 106] on span "Email Marketing" at bounding box center [31, 108] width 37 height 7
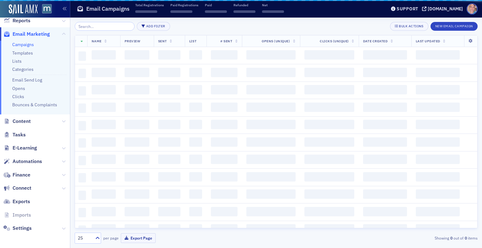
scroll to position [102, 0]
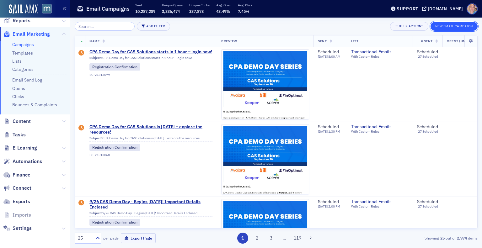
click at [445, 27] on button "New Email Campaign" at bounding box center [454, 26] width 47 height 9
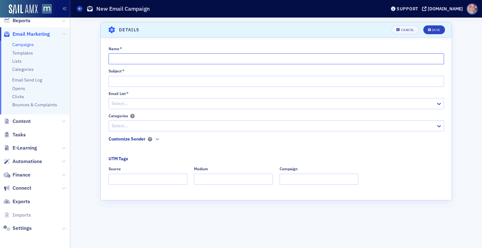
click at [142, 61] on input "Name *" at bounding box center [277, 58] width 336 height 11
type input "9/23 Don Farmer"
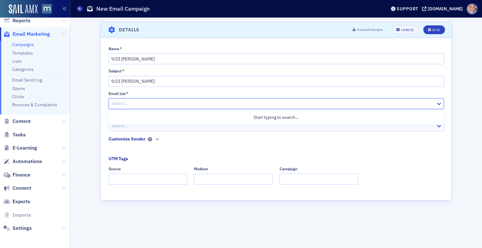
click at [163, 104] on div at bounding box center [273, 104] width 324 height 8
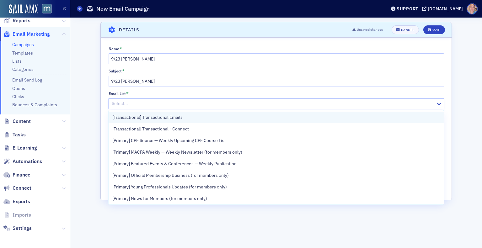
click at [193, 119] on div "[Transactional] Transactional Emails" at bounding box center [276, 117] width 328 height 7
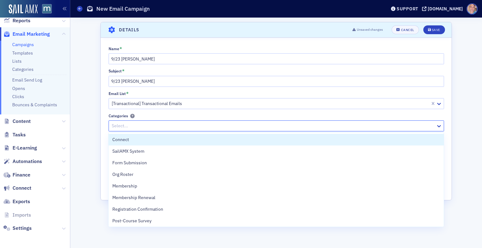
click at [184, 124] on div at bounding box center [273, 126] width 324 height 8
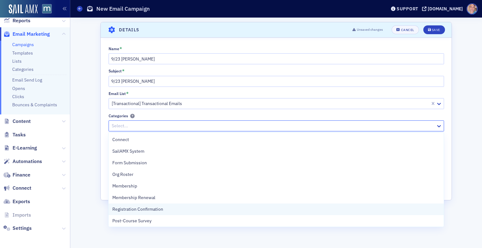
click at [158, 210] on span "Registration Confirmation" at bounding box center [137, 209] width 51 height 7
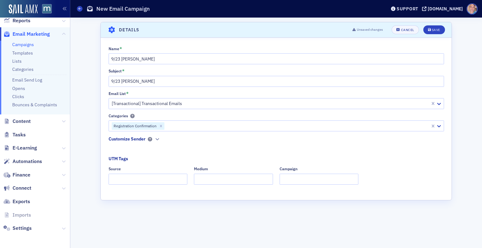
click at [104, 147] on div "Name * 9/23 Don Farmer Subject * 9/23 Don Farmer Email List * [Transactional] T…" at bounding box center [276, 117] width 351 height 143
click at [157, 140] on icon "button" at bounding box center [157, 140] width 4 height 4
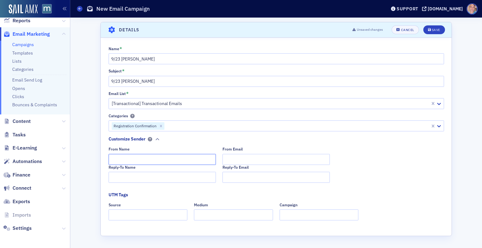
click at [146, 155] on input "From Name" at bounding box center [162, 159] width 107 height 11
type input "MACPA PD Team"
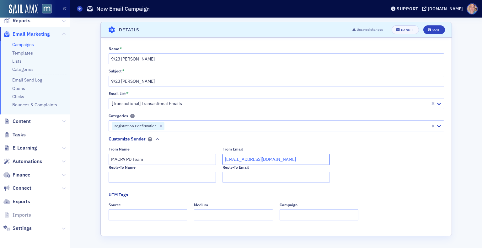
type input "team@macpa.org"
type input "MACPA PD Team"
type input "team@macpa.org"
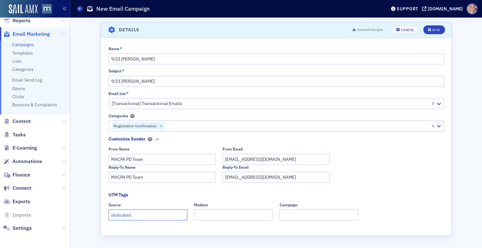
type input "dedicated"
type input "email"
type input "don farmer"
click at [430, 31] on icon "submit" at bounding box center [429, 29] width 3 height 3
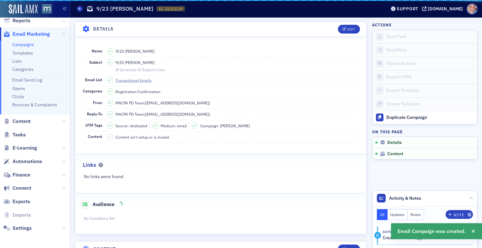
scroll to position [29, 0]
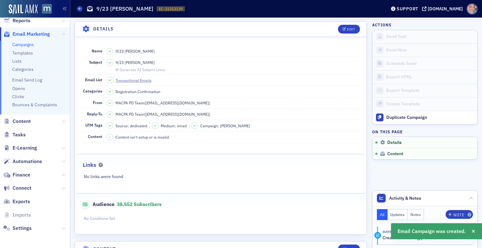
click at [344, 33] on header "Details Edit" at bounding box center [221, 29] width 292 height 15
click at [347, 29] on div "Edit" at bounding box center [351, 29] width 8 height 3
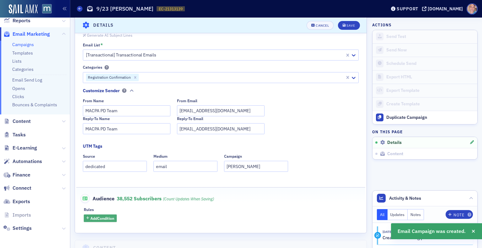
click at [105, 219] on span "Add Condition" at bounding box center [102, 219] width 24 height 6
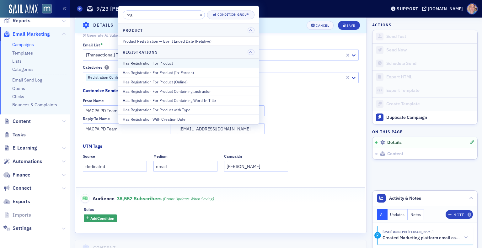
type input "reg"
click at [167, 64] on div "Has Registration For Product" at bounding box center [189, 63] width 132 height 6
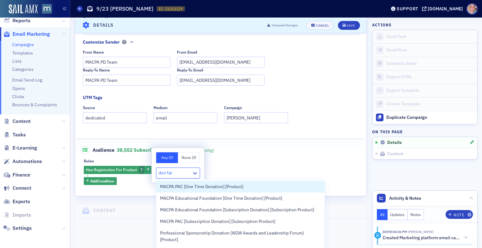
scroll to position [139, 0]
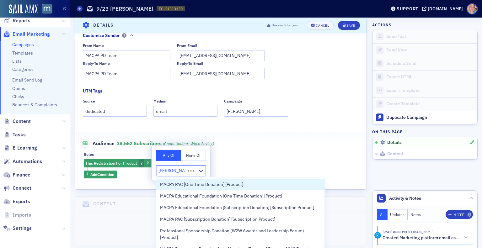
type input "don farmer one"
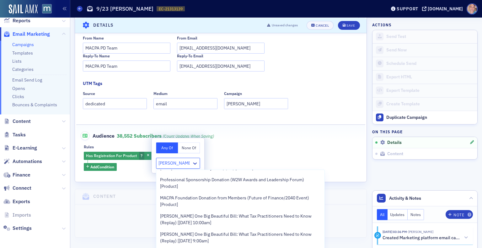
scroll to position [57, 0]
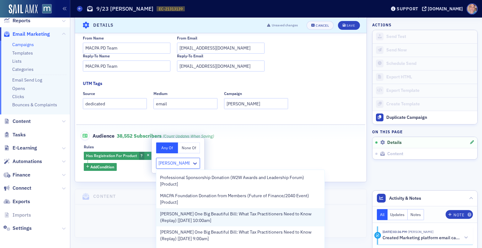
click at [203, 222] on span "Don Farmer’s One Big Beautiful Bill: What Tax Practitioners Need to Know (Repla…" at bounding box center [240, 217] width 161 height 13
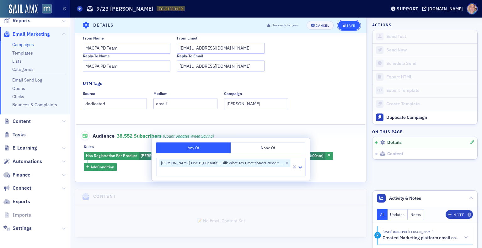
click at [345, 28] on button "Save" at bounding box center [349, 25] width 22 height 9
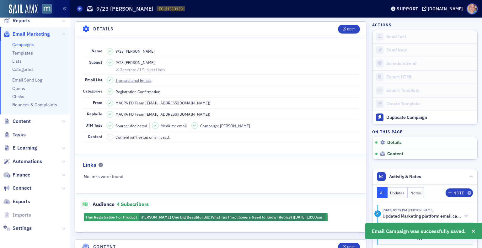
scroll to position [78, 0]
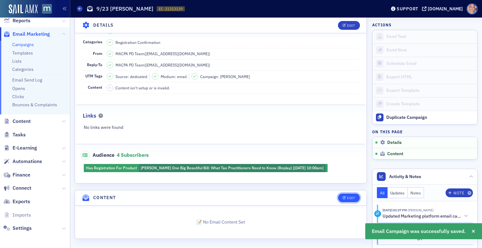
click at [343, 197] on icon "button" at bounding box center [345, 198] width 4 height 3
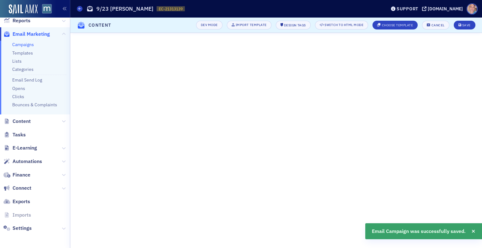
scroll to position [23, 0]
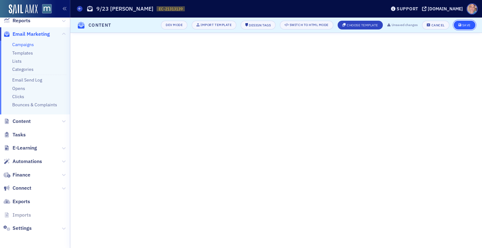
click at [458, 24] on button "Save" at bounding box center [465, 25] width 22 height 9
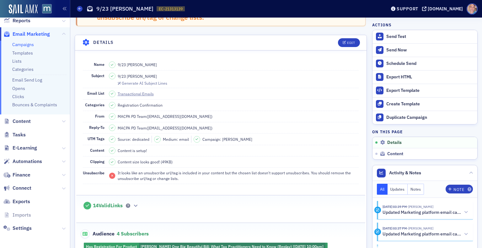
scroll to position [17, 0]
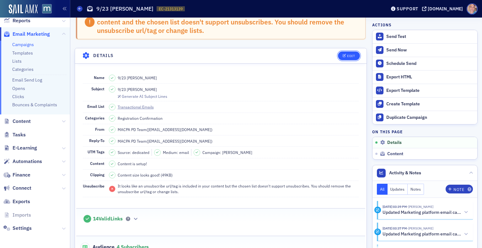
click at [344, 53] on button "Edit" at bounding box center [349, 56] width 22 height 9
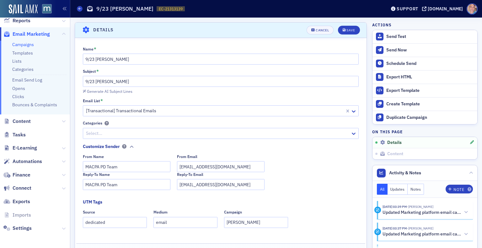
scroll to position [44, 0]
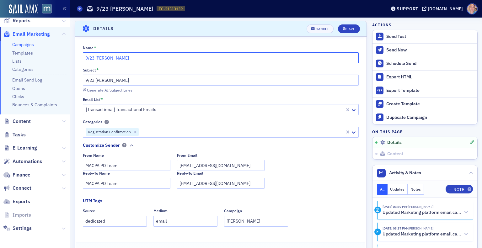
click at [135, 59] on input "9/23 Don Farmer" at bounding box center [221, 57] width 276 height 11
paste input "Don Farmer's One Big Beautiful Bill: What Tax Practitioners Need to Know (Repla…"
click at [128, 58] on input "9/23 Log in Link - Don Farmer's One Big Beautiful Bill: What Tax Practitioners …" at bounding box center [221, 57] width 276 height 11
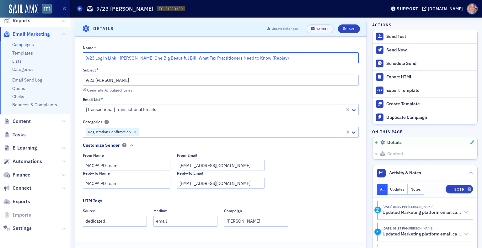
type input "9/23 Log in Link - Don Farmer's One Big Beautiful Bill: What Tax Practitioners …"
click at [95, 82] on input "9/23 Don Farmer" at bounding box center [221, 80] width 276 height 11
paste input "Log in Link - Don Farmer's One Big Beautiful Bill: What Tax Practitioners Need …"
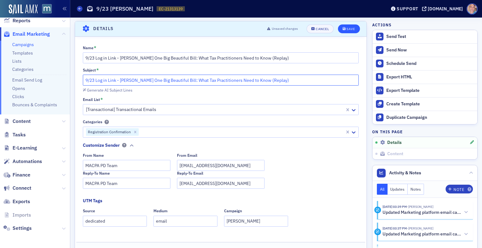
type input "9/23 Log in Link - Don Farmer's One Big Beautiful Bill: What Tax Practitioners …"
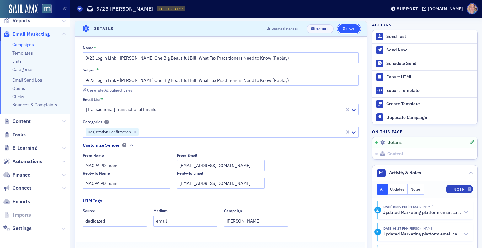
click at [347, 29] on div "Save" at bounding box center [351, 28] width 8 height 3
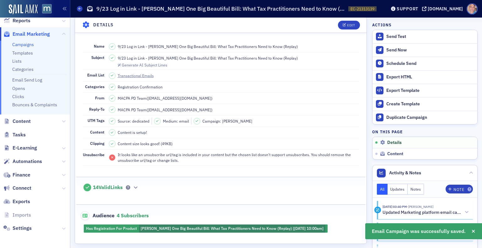
scroll to position [0, 0]
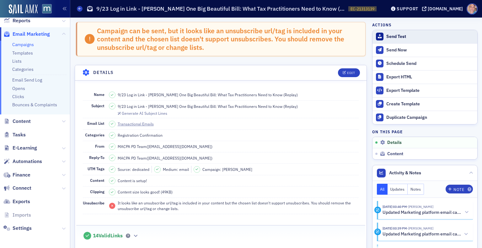
click at [395, 34] on div "Send Test" at bounding box center [431, 37] width 88 height 6
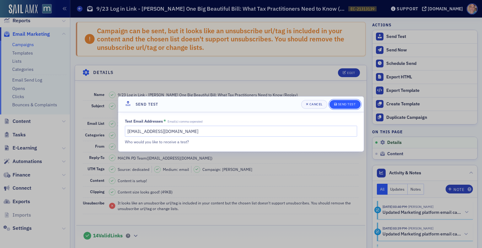
click at [349, 106] on div "Send Test" at bounding box center [347, 104] width 18 height 3
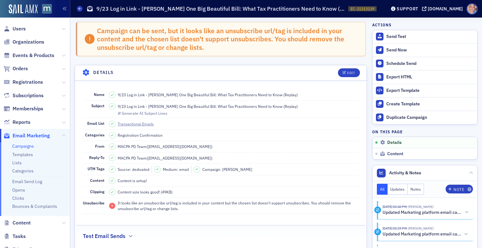
click at [25, 147] on link "Campaigns" at bounding box center [23, 147] width 22 height 6
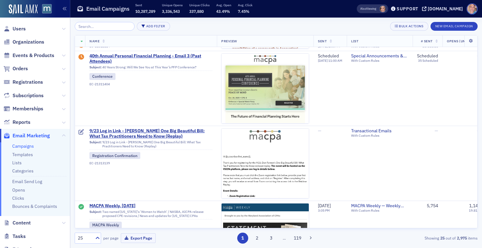
scroll to position [372, 0]
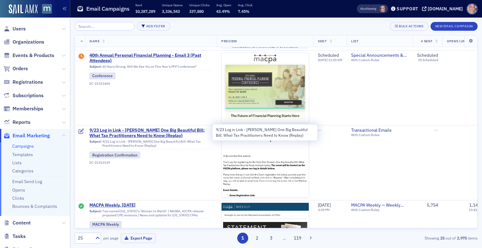
click at [146, 134] on span "9/23 Log in Link - Don Farmer's One Big Beautiful Bill: What Tax Practitioners …" at bounding box center [151, 133] width 123 height 11
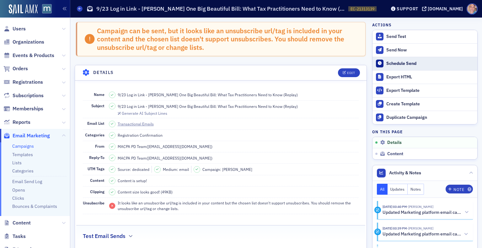
click at [393, 65] on div "Schedule Send" at bounding box center [431, 64] width 88 height 6
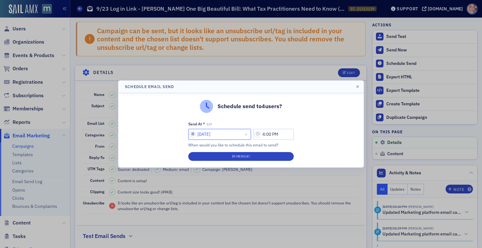
click at [192, 134] on input "09/19/2025" at bounding box center [219, 134] width 63 height 11
select select "8"
select select "2025"
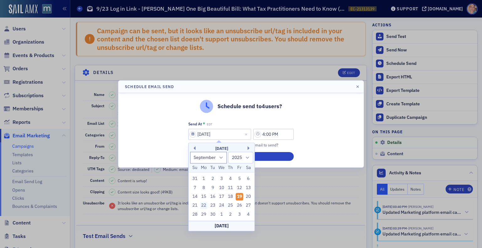
click at [201, 206] on div "22" at bounding box center [204, 206] width 8 height 8
type input "09/22/2025"
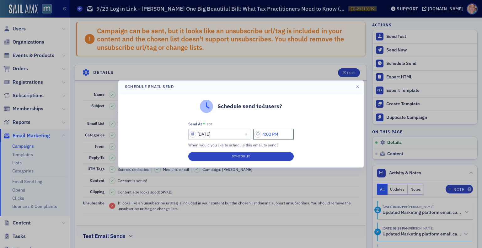
click at [271, 134] on input "4:00 PM" at bounding box center [273, 134] width 41 height 11
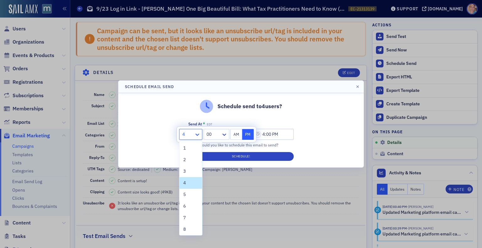
click at [200, 133] on icon at bounding box center [197, 135] width 6 height 6
click at [190, 159] on div "2" at bounding box center [190, 160] width 15 height 7
type input "2:00 PM"
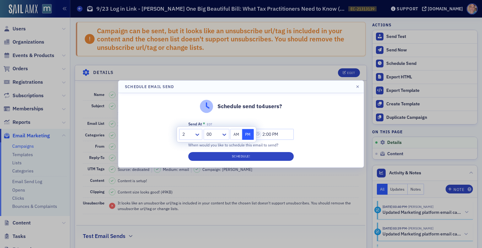
click at [248, 137] on button "PM" at bounding box center [248, 134] width 12 height 11
click at [309, 134] on div "Schedule send to 4 users? Send At * EDT 09/22/2025 2:00 PM When would you like …" at bounding box center [241, 130] width 246 height 74
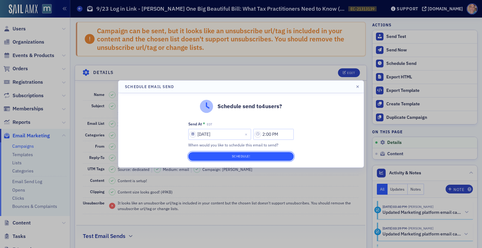
click at [242, 158] on button "Schedule!" at bounding box center [241, 156] width 106 height 9
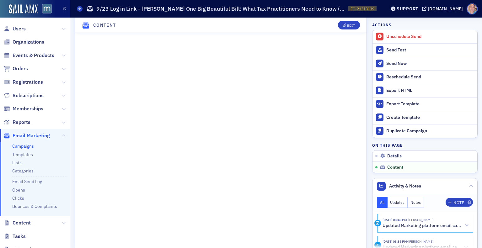
scroll to position [448, 0]
click at [37, 52] on span "Events & Products" at bounding box center [34, 55] width 42 height 7
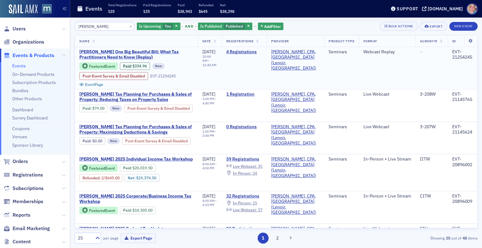
click at [132, 55] on span "Don Farmer’s One Big Beautiful Bill: What Tax Practitioners Need to Know (Repla…" at bounding box center [136, 54] width 114 height 11
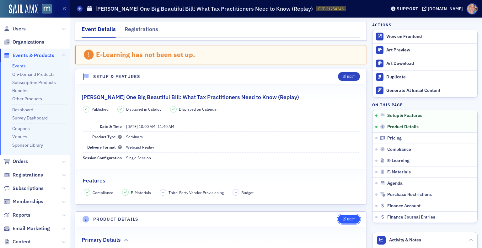
click at [343, 215] on button "Edit" at bounding box center [349, 219] width 22 height 9
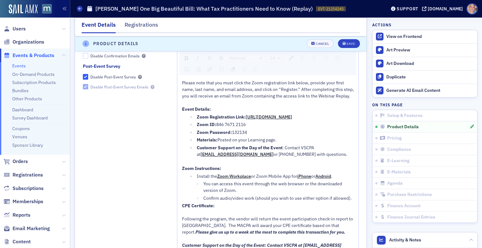
scroll to position [732, 0]
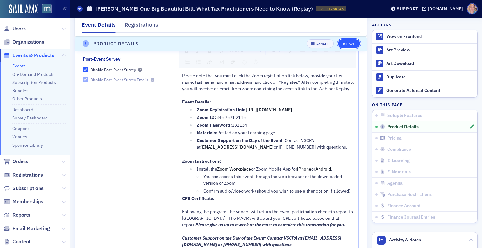
click at [338, 45] on button "Save" at bounding box center [349, 44] width 22 height 9
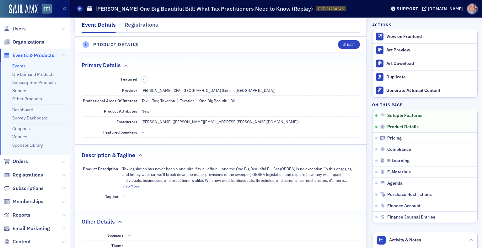
scroll to position [175, 0]
click at [20, 65] on link "Events" at bounding box center [19, 66] width 14 height 6
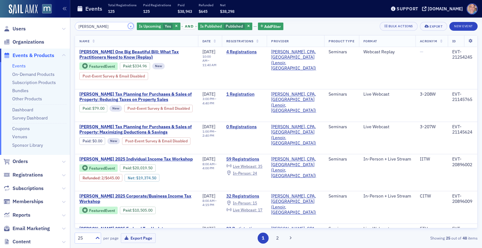
click at [128, 27] on button "×" at bounding box center [131, 26] width 6 height 6
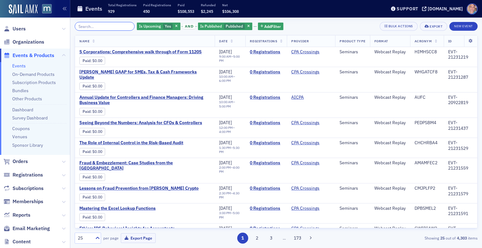
click at [116, 27] on input "search" at bounding box center [105, 26] width 60 height 9
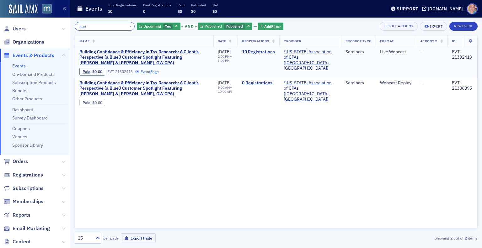
type input "blue"
click at [457, 8] on div "[DOMAIN_NAME]" at bounding box center [445, 9] width 35 height 6
click at [128, 27] on button "×" at bounding box center [131, 26] width 6 height 6
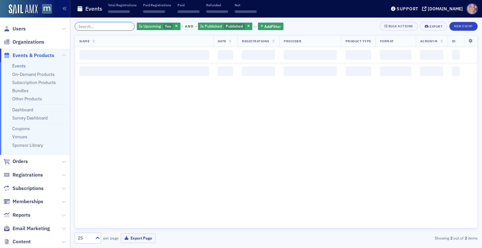
click at [124, 27] on input "search" at bounding box center [105, 26] width 60 height 9
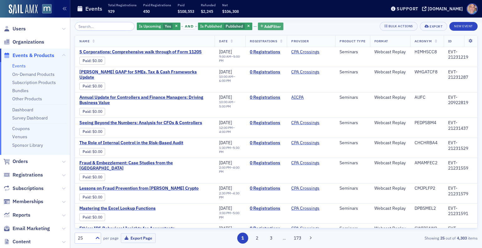
click at [264, 26] on span "Add Filter" at bounding box center [272, 27] width 17 height 6
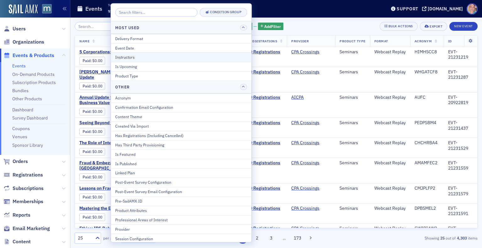
click at [173, 59] on div "Instructors" at bounding box center [181, 58] width 132 height 6
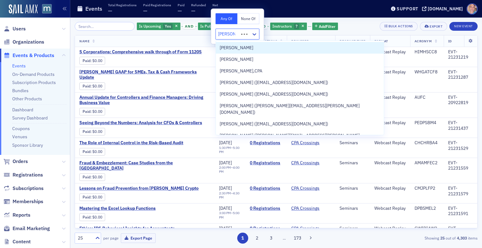
type input "arthur we"
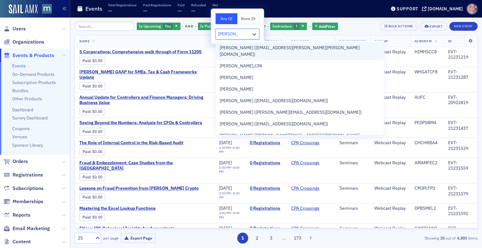
click at [282, 47] on span "Arthur Werner (art.werner@werner-rocca.com)" at bounding box center [300, 51] width 161 height 13
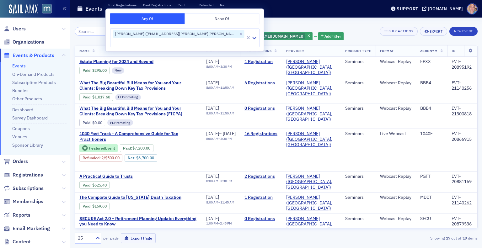
click at [325, 31] on div "Is Upcoming Yes and Is Published Published and Instructors Arthur Werner (art.w…" at bounding box center [248, 31] width 256 height 19
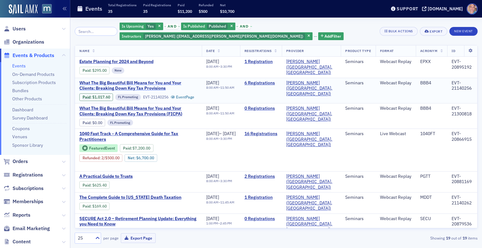
click at [100, 84] on span "What The Big Beautiful Bill Means for You and Your Clients: Breaking Down Key T…" at bounding box center [138, 85] width 118 height 11
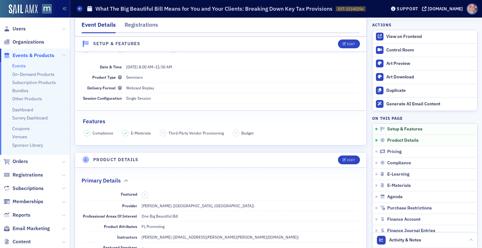
scroll to position [10, 0]
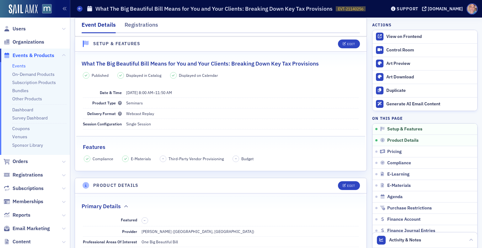
click at [25, 67] on link "Events" at bounding box center [19, 66] width 14 height 6
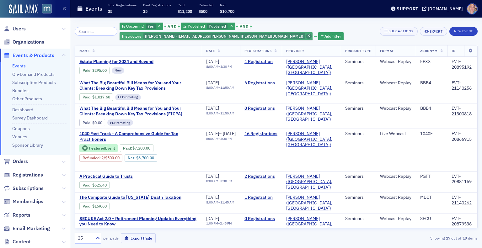
click at [308, 36] on icon "button" at bounding box center [309, 36] width 3 height 3
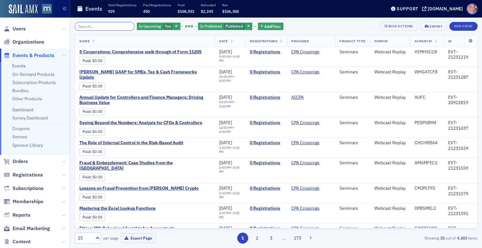
click at [84, 24] on input "search" at bounding box center [105, 26] width 60 height 9
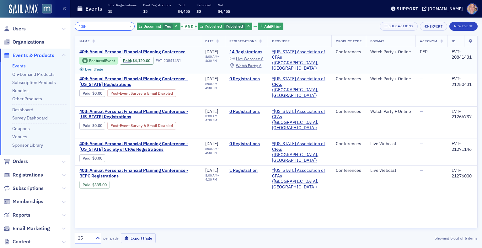
type input "40th"
click at [165, 26] on span "Yes" at bounding box center [168, 26] width 6 height 5
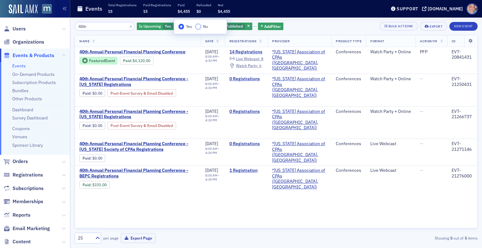
click at [200, 28] on input "No" at bounding box center [199, 27] width 6 height 6
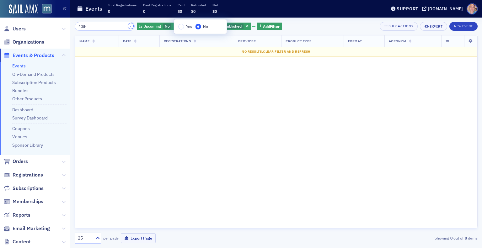
click at [128, 27] on button "×" at bounding box center [131, 26] width 6 height 6
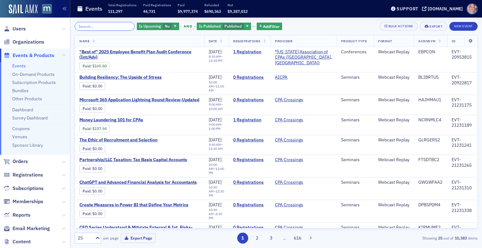
click at [98, 26] on input "search" at bounding box center [105, 26] width 60 height 9
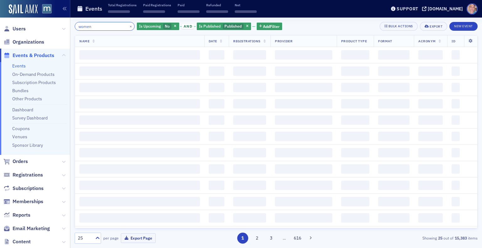
type input "women"
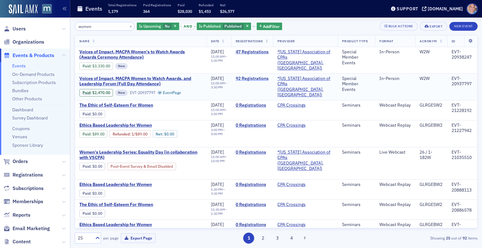
click at [254, 77] on link "92 Registrations" at bounding box center [252, 79] width 33 height 6
click at [139, 79] on span "Voices of Impact, MACPA Women to Watch Awards, and Leadership Forum (Full Day A…" at bounding box center [140, 81] width 123 height 11
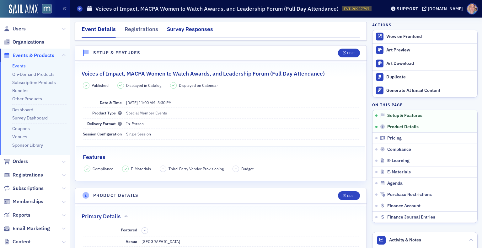
click at [187, 27] on div "Survey Responses" at bounding box center [190, 31] width 46 height 12
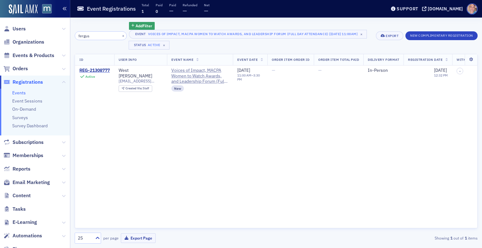
type input "fergus"
click at [120, 35] on button "×" at bounding box center [123, 36] width 6 height 6
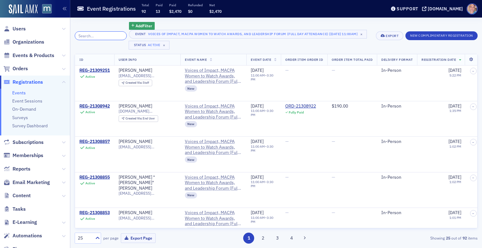
click at [95, 34] on input "search" at bounding box center [101, 35] width 52 height 9
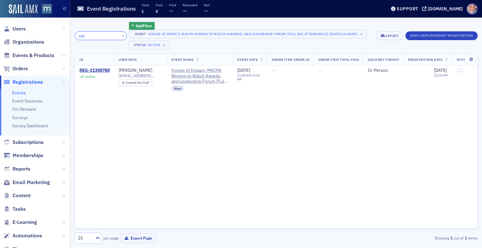
click at [80, 37] on input "vall" at bounding box center [101, 35] width 52 height 9
click at [80, 37] on input "matthew" at bounding box center [101, 35] width 52 height 9
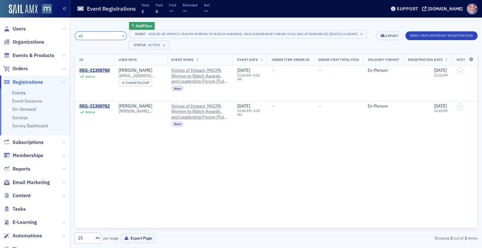
type input "all"
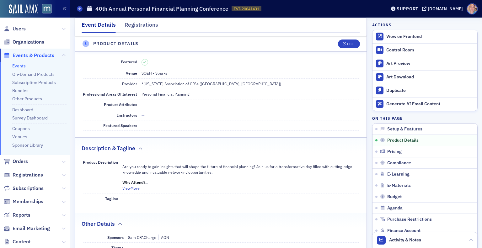
scroll to position [168, 0]
click at [470, 208] on icon "button" at bounding box center [472, 208] width 4 height 4
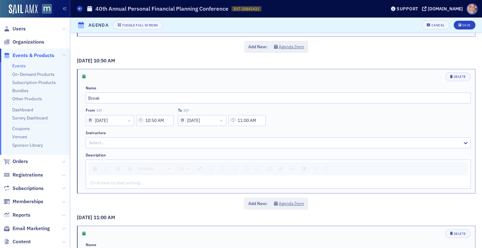
scroll to position [813, 0]
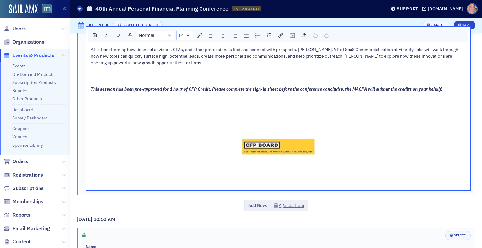
click at [235, 86] on span "This session has been pre-approved for 1 hour of CFP Credit. Please complete th…" at bounding box center [267, 89] width 352 height 6
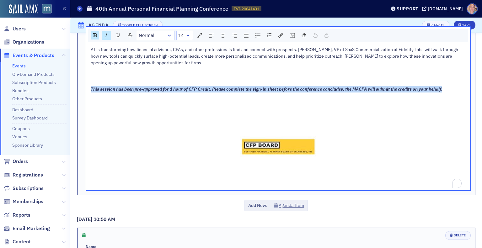
click at [235, 86] on span "This session has been pre-approved for 1 hour of CFP Credit. Please complete th…" at bounding box center [267, 89] width 352 height 6
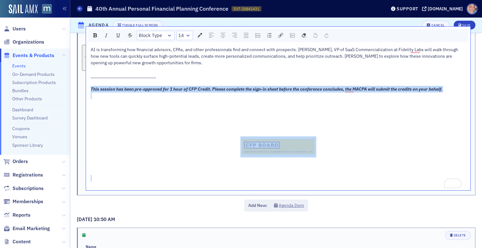
copy div "This session has been pre-approved for 1 hour of CFP Credit. Please complete th…"
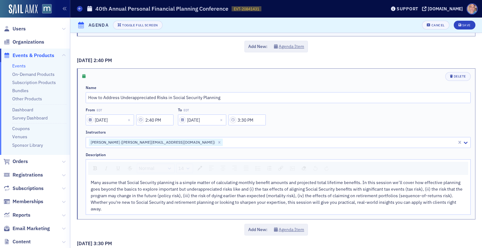
scroll to position [2108, 0]
click at [119, 206] on div "Many assume that Social Security planning is a simple matter of calculating mon…" at bounding box center [279, 195] width 376 height 33
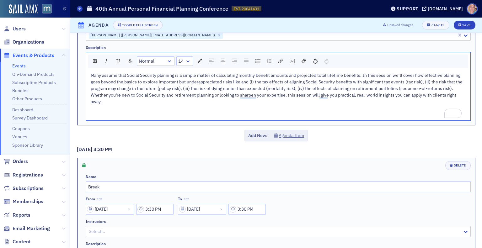
scroll to position [2215, 0]
click at [169, 99] on div "Many assume that Social Security planning is a simple matter of calculating mon…" at bounding box center [279, 88] width 376 height 33
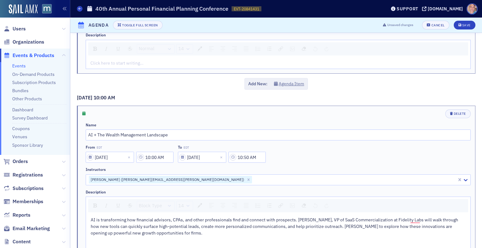
scroll to position [713, 0]
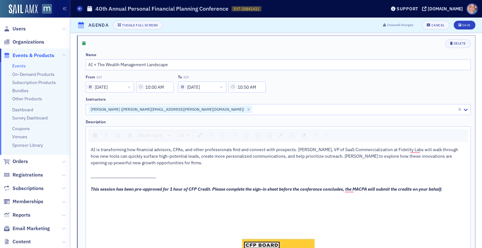
click at [210, 188] on span "This session has been pre-approved for 1 hour of CFP Credit. Please complete th…" at bounding box center [267, 190] width 352 height 6
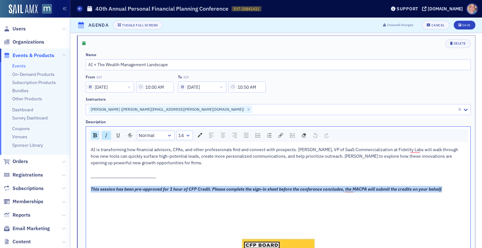
click at [210, 188] on span "This session has been pre-approved for 1 hour of CFP Credit. Please complete th…" at bounding box center [267, 190] width 352 height 6
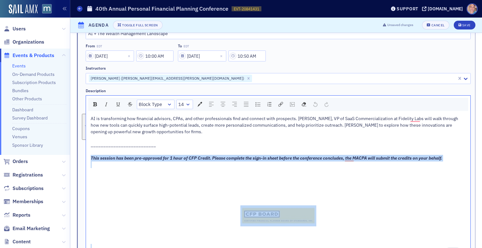
copy div "This session has been pre-approved for 1 hour of CFP Credit. Please complete th…"
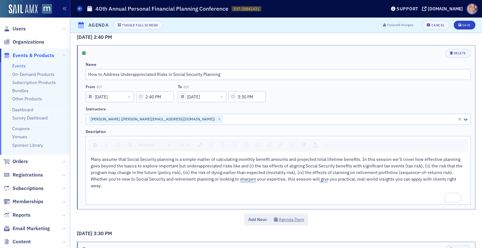
scroll to position [2130, 0]
click at [105, 196] on div "To enrich screen reader interactions, please activate Accessibility in Grammarl…" at bounding box center [279, 199] width 376 height 7
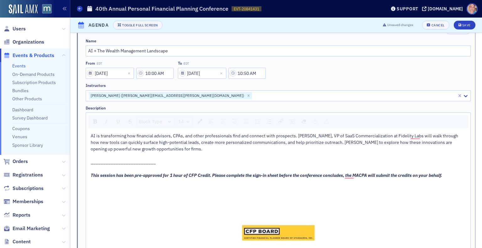
scroll to position [726, 0]
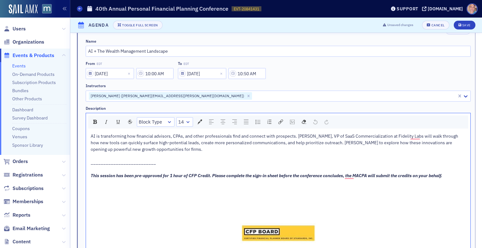
click at [91, 162] on span "__________________________" at bounding box center [123, 163] width 65 height 6
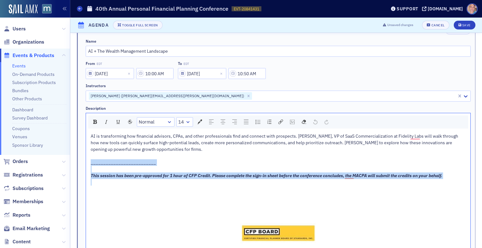
copy div "__________________________ This session has been pre-approved for 1 hour of CFP…"
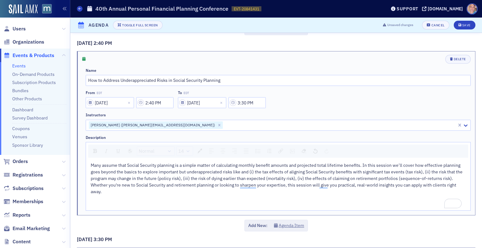
scroll to position [2124, 0]
click at [104, 202] on div "To enrich screen reader interactions, please activate Accessibility in Grammarl…" at bounding box center [279, 205] width 376 height 7
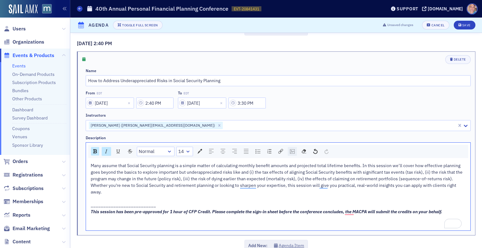
click at [293, 149] on img "rdw-image-control" at bounding box center [292, 151] width 5 height 4
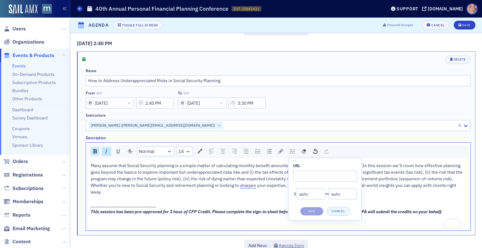
click at [383, 188] on div "Many assume that Social Security planning is a simple matter of calculating mon…" at bounding box center [279, 179] width 376 height 33
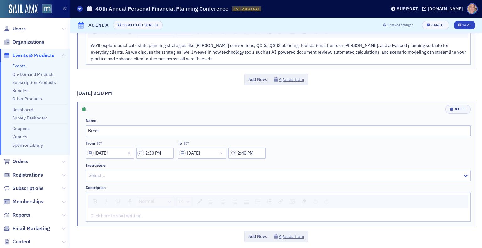
scroll to position [1774, 0]
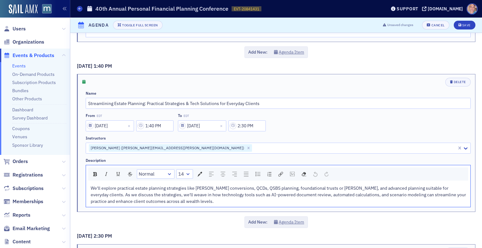
click at [177, 198] on div "We'll explore practical estate planning strategies like [PERSON_NAME] conversio…" at bounding box center [279, 195] width 376 height 20
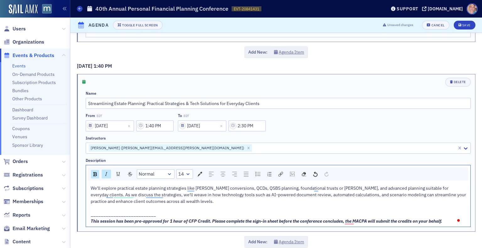
click at [99, 205] on div "To enrich screen reader interactions, please activate Accessibility in Grammarl…" at bounding box center [279, 208] width 376 height 7
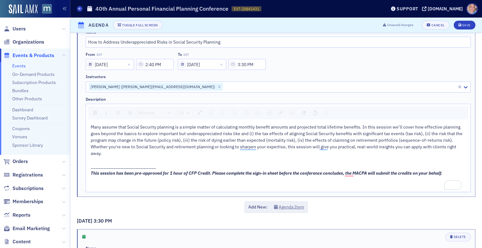
scroll to position [2177, 0]
click at [94, 163] on span "__________________________" at bounding box center [123, 166] width 65 height 6
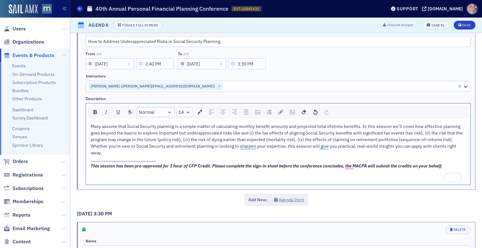
click at [95, 176] on div "To enrich screen reader interactions, please activate Accessibility in Grammarl…" at bounding box center [279, 179] width 376 height 7
click at [459, 24] on span "Save" at bounding box center [465, 25] width 12 height 3
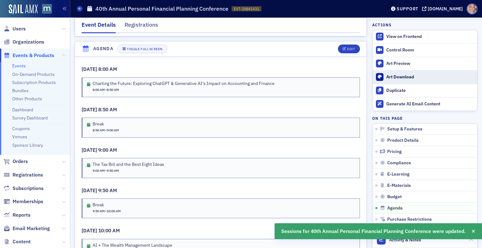
scroll to position [1229, 0]
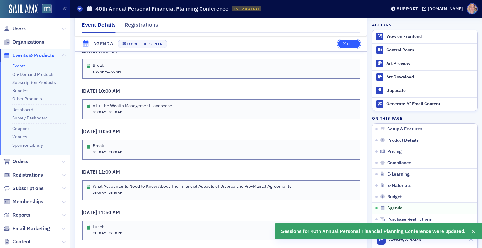
click at [346, 40] on div "Edit" at bounding box center [347, 44] width 26 height 9
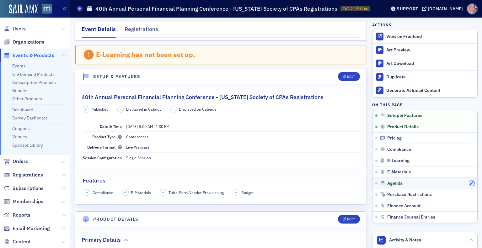
click at [470, 182] on icon "button" at bounding box center [472, 184] width 4 height 4
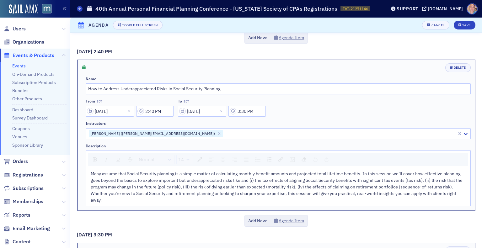
scroll to position [2089, 0]
click at [116, 201] on div "Many assume that Social Security planning is a simple matter of calculating mon…" at bounding box center [278, 187] width 385 height 37
click at [113, 198] on div "Many assume that Social Security planning is a simple matter of calculating mon…" at bounding box center [279, 187] width 376 height 33
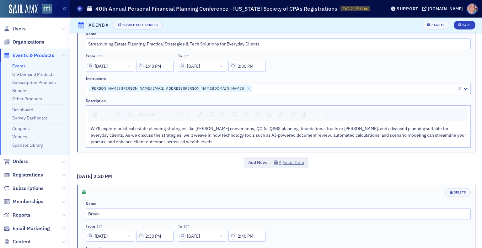
scroll to position [1806, 0]
click at [181, 142] on div "We'll explore practical estate planning strategies like Roth conversions, QCDs,…" at bounding box center [279, 137] width 376 height 20
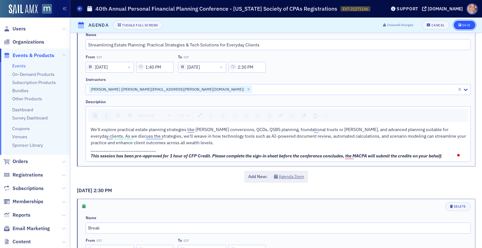
click at [463, 24] on div "Save" at bounding box center [467, 25] width 8 height 3
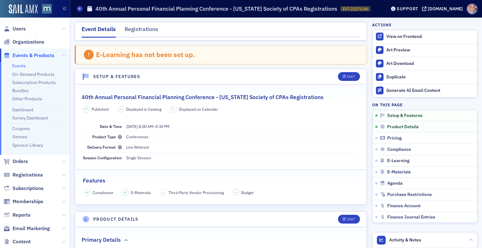
scroll to position [984, 0]
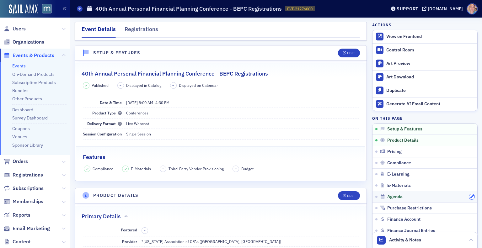
click at [470, 198] on icon "button" at bounding box center [472, 197] width 4 height 4
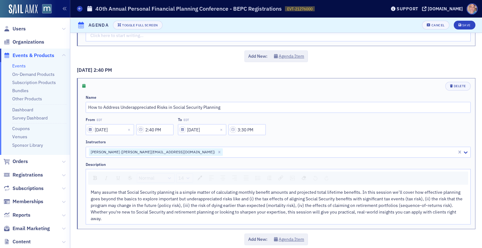
scroll to position [2043, 0]
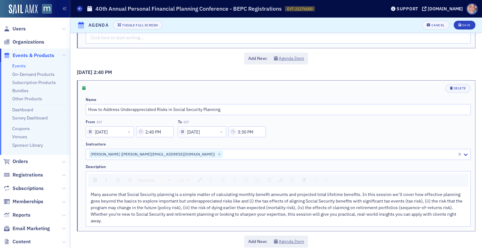
click at [111, 221] on div "Many assume that Social Security planning is a simple matter of calculating mon…" at bounding box center [278, 207] width 385 height 37
click at [112, 216] on div "Many assume that Social Security planning is a simple matter of calculating mon…" at bounding box center [279, 208] width 376 height 33
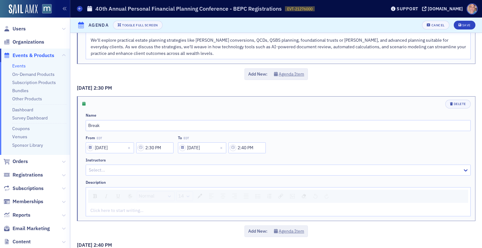
scroll to position [1788, 0]
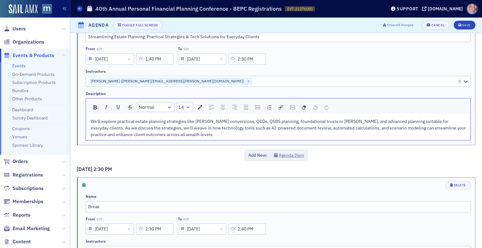
click at [187, 133] on div "We'll explore practical estate planning strategies like [PERSON_NAME] conversio…" at bounding box center [279, 128] width 376 height 20
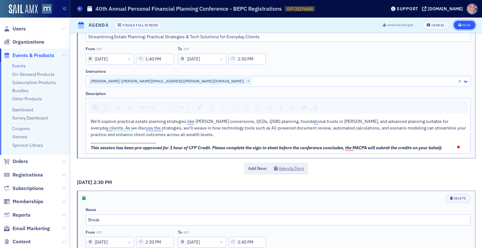
click at [463, 24] on div "Save" at bounding box center [467, 25] width 8 height 3
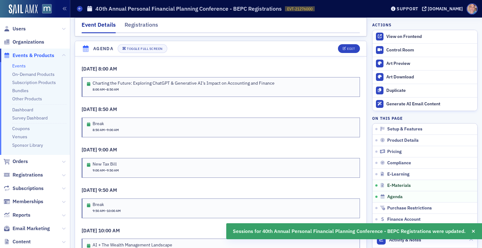
scroll to position [977, 0]
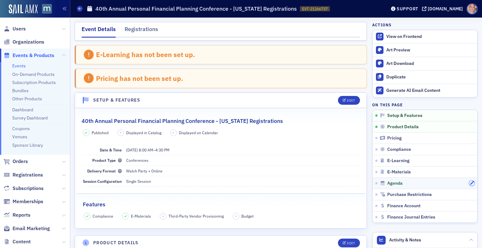
click at [470, 183] on icon "button" at bounding box center [472, 184] width 4 height 4
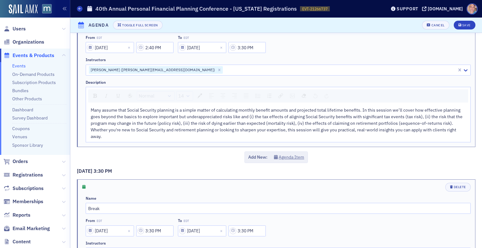
scroll to position [2139, 0]
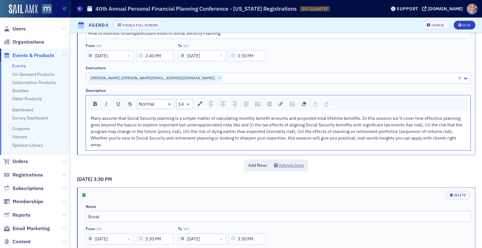
click at [122, 138] on div "Many assume that Social Security planning is a simple matter of calculating mon…" at bounding box center [279, 131] width 376 height 33
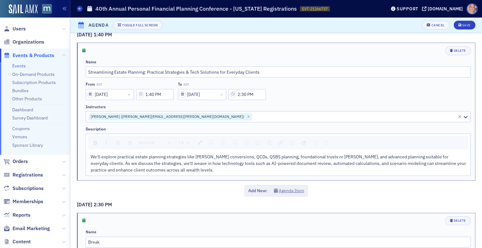
scroll to position [1773, 0]
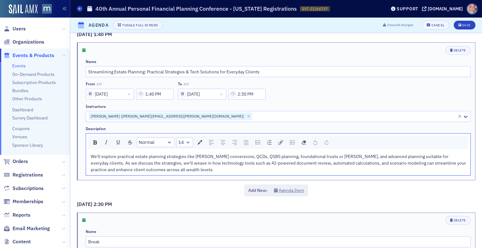
click at [185, 166] on div "We'll explore practical estate planning strategies like [PERSON_NAME] conversio…" at bounding box center [279, 164] width 376 height 20
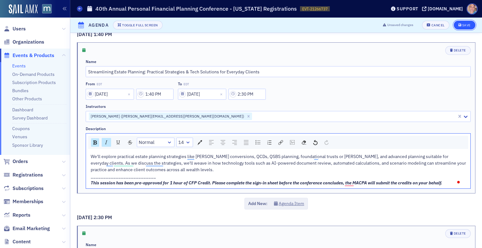
click at [461, 23] on button "Save" at bounding box center [465, 25] width 22 height 9
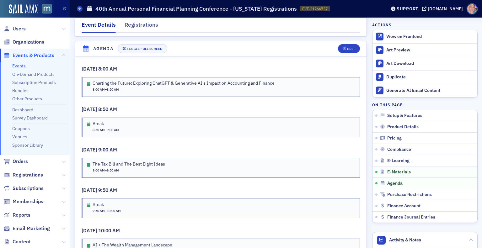
scroll to position [989, 0]
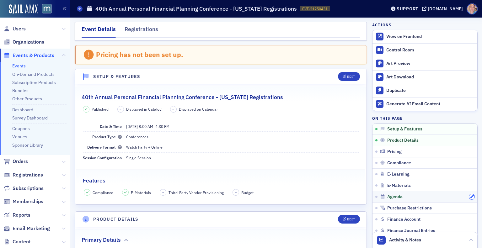
click at [470, 195] on icon "button" at bounding box center [472, 197] width 4 height 4
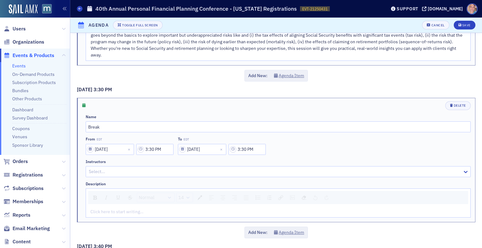
scroll to position [2066, 0]
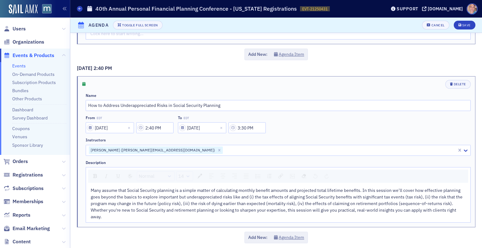
click at [128, 210] on div "Many assume that Social Security planning is a simple matter of calculating mon…" at bounding box center [279, 203] width 376 height 33
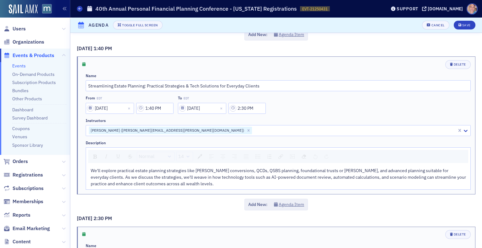
scroll to position [1758, 0]
click at [181, 184] on div "We'll explore practical estate planning strategies like [PERSON_NAME] conversio…" at bounding box center [278, 178] width 385 height 24
click at [181, 180] on div "We'll explore practical estate planning strategies like [PERSON_NAME] conversio…" at bounding box center [279, 178] width 376 height 20
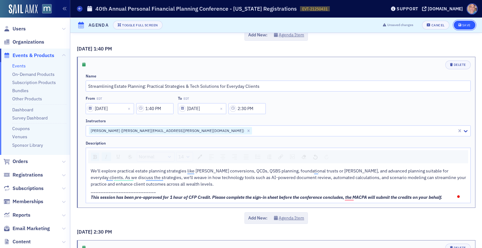
click at [461, 23] on button "Save" at bounding box center [465, 25] width 22 height 9
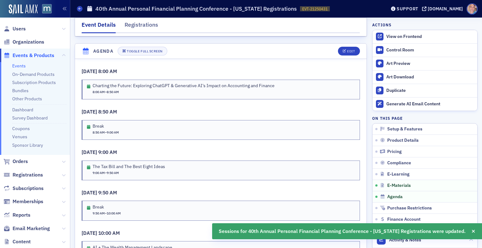
scroll to position [982, 0]
